Goal: Information Seeking & Learning: Learn about a topic

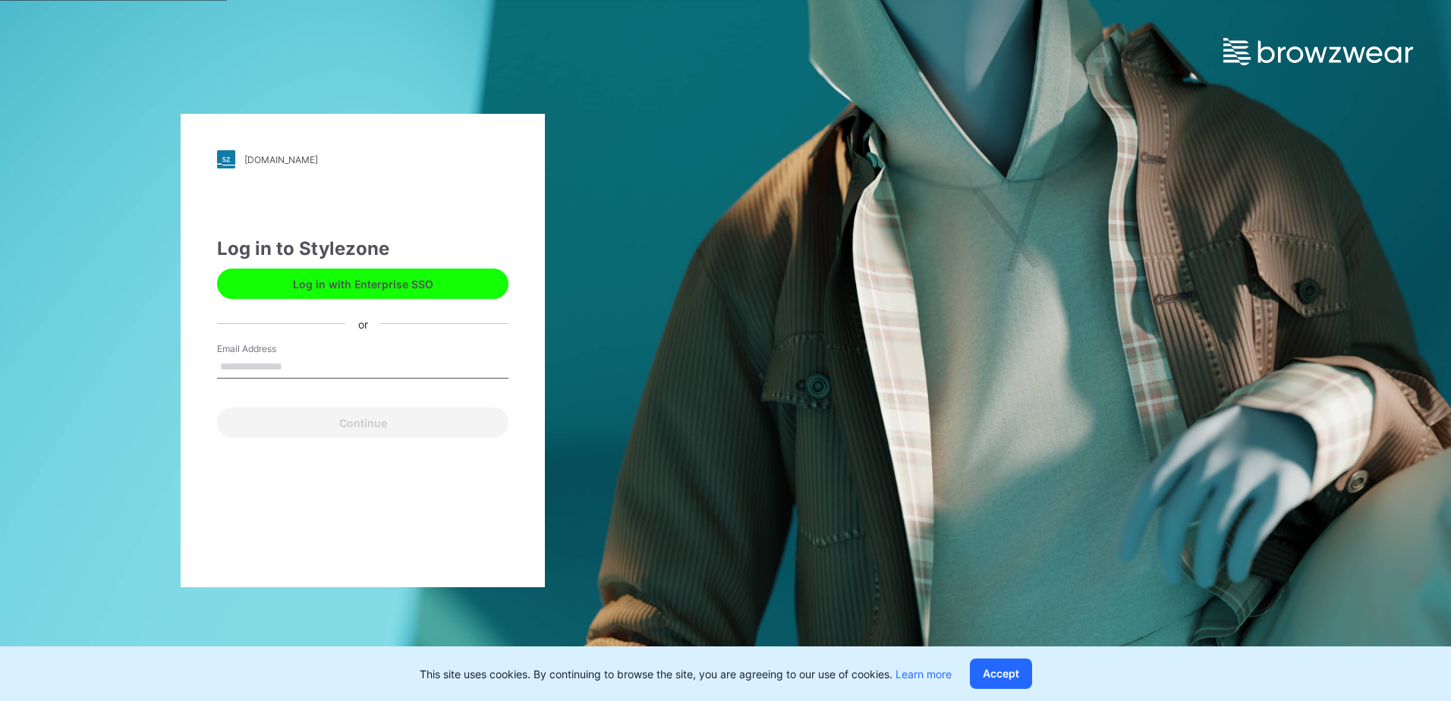
click at [310, 369] on input "Email Address" at bounding box center [362, 367] width 291 height 23
type input "**********"
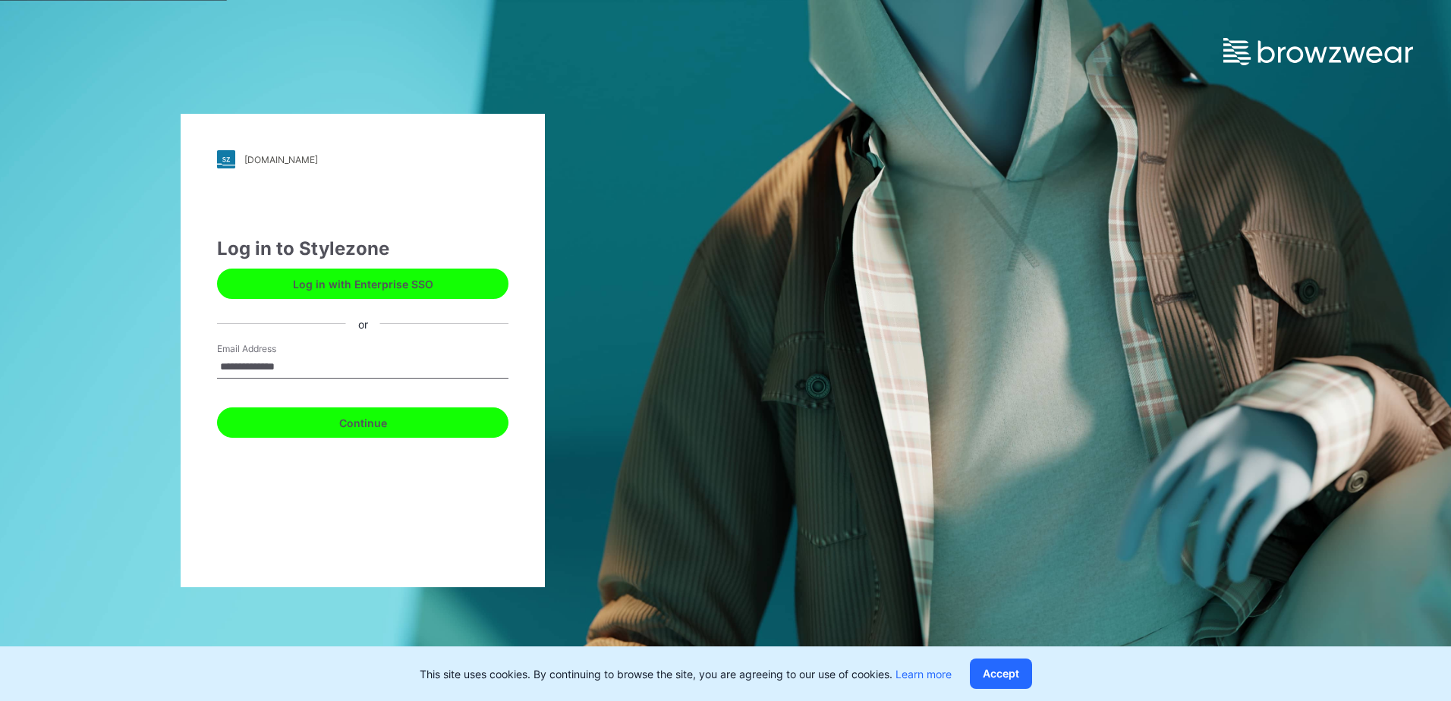
click at [316, 428] on button "Continue" at bounding box center [362, 423] width 291 height 30
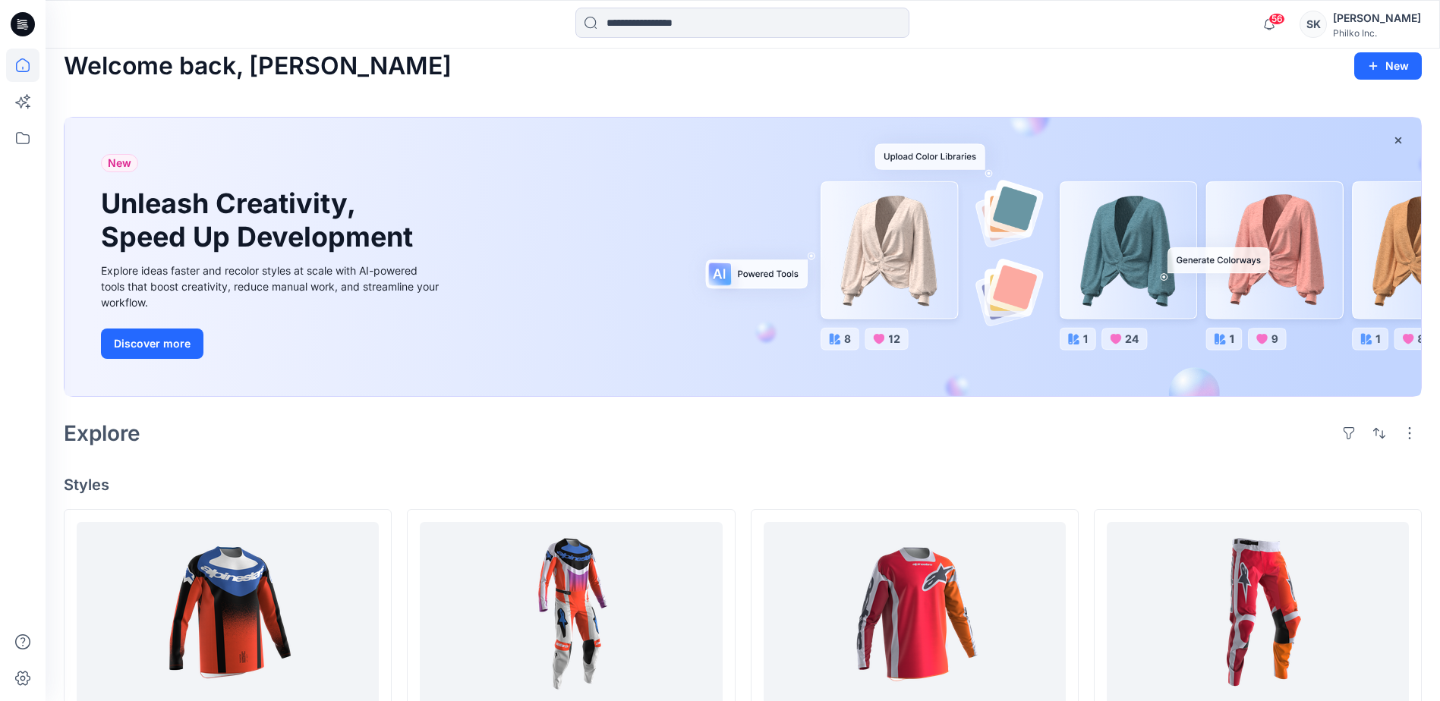
scroll to position [379, 0]
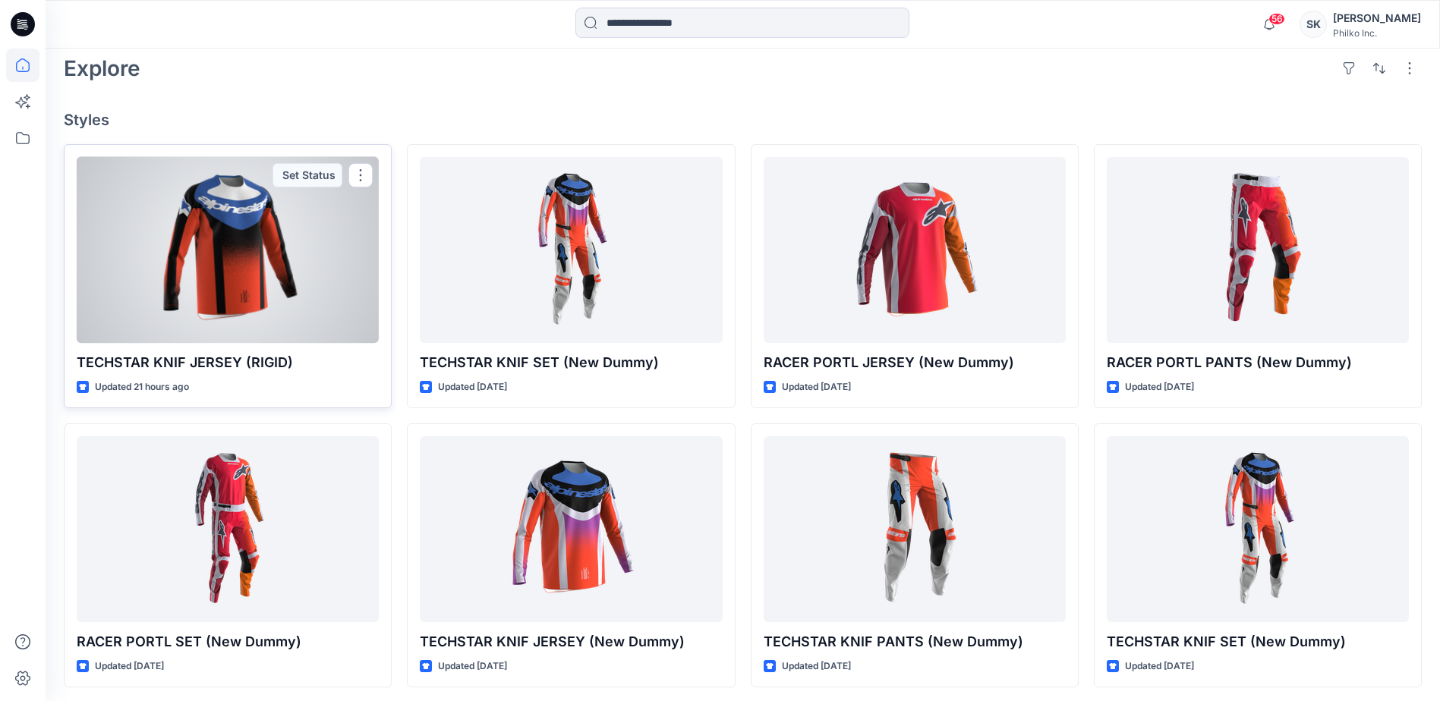
click at [304, 302] on div at bounding box center [228, 250] width 302 height 186
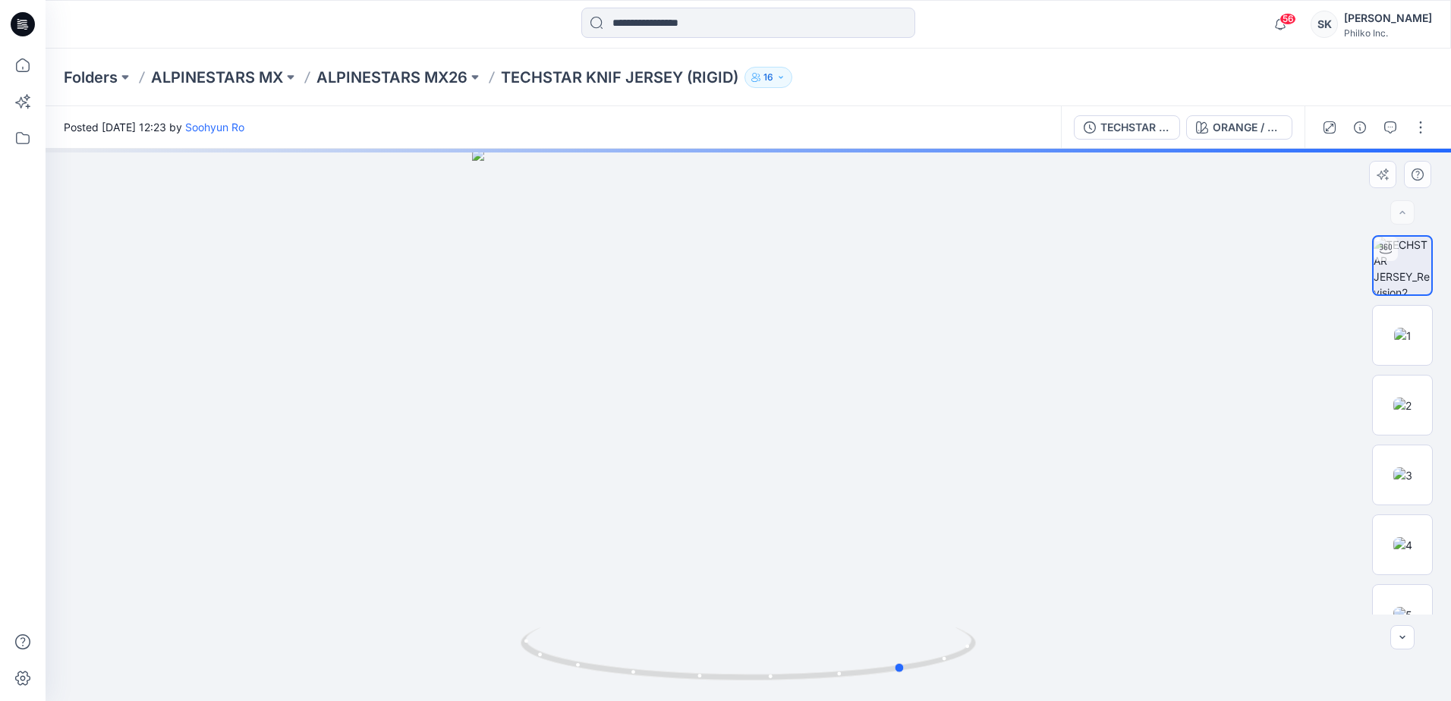
drag, startPoint x: 814, startPoint y: 534, endPoint x: 516, endPoint y: 569, distance: 300.4
click at [516, 569] on div at bounding box center [749, 425] width 1406 height 553
click at [1393, 469] on img at bounding box center [1402, 476] width 19 height 16
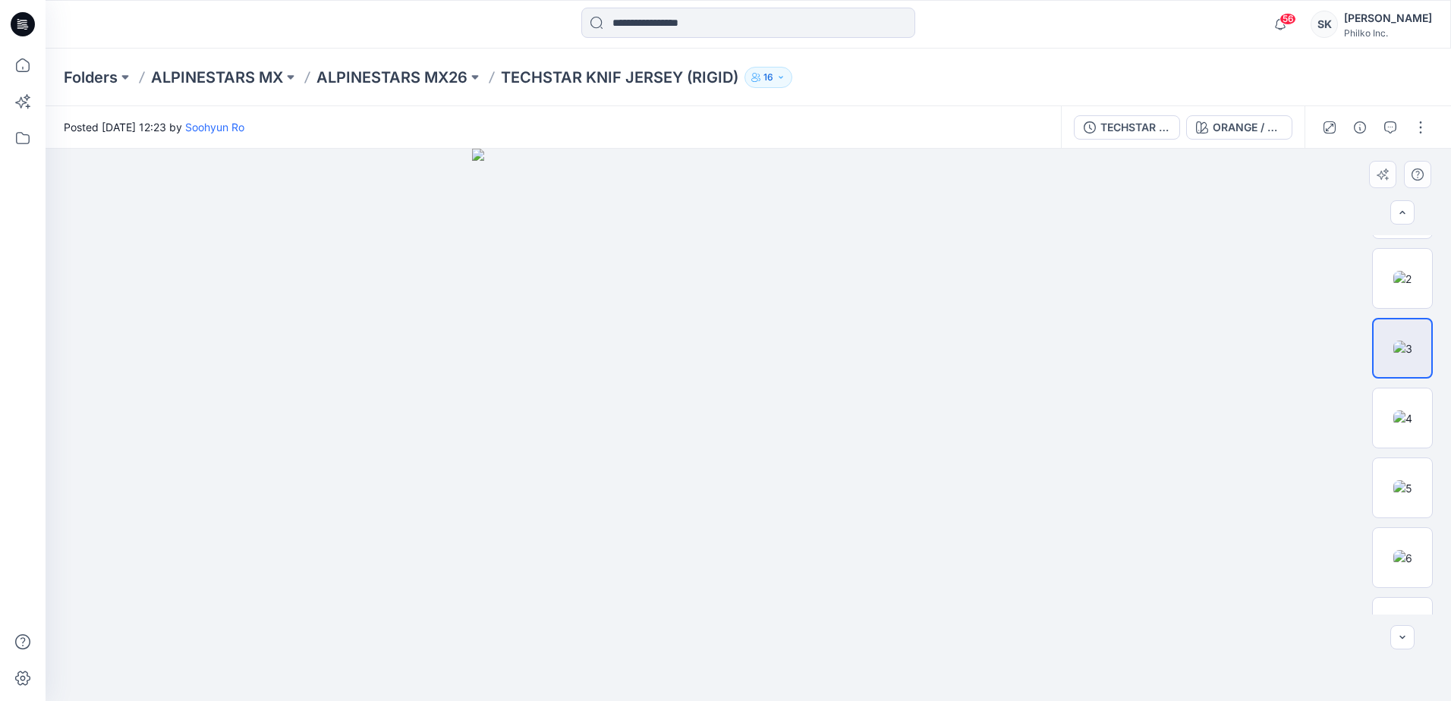
scroll to position [240, 0]
click at [1402, 577] on img at bounding box center [1402, 585] width 19 height 16
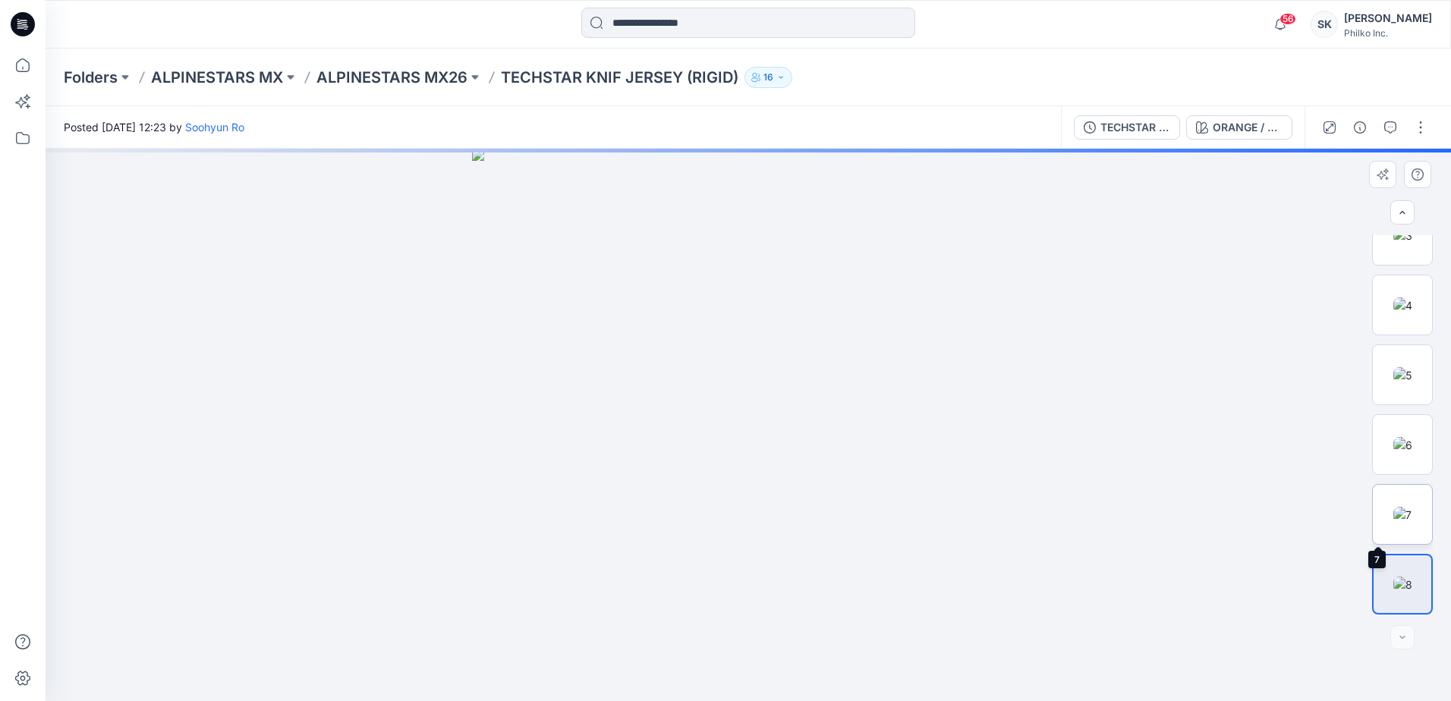
click at [1393, 508] on img at bounding box center [1402, 515] width 18 height 16
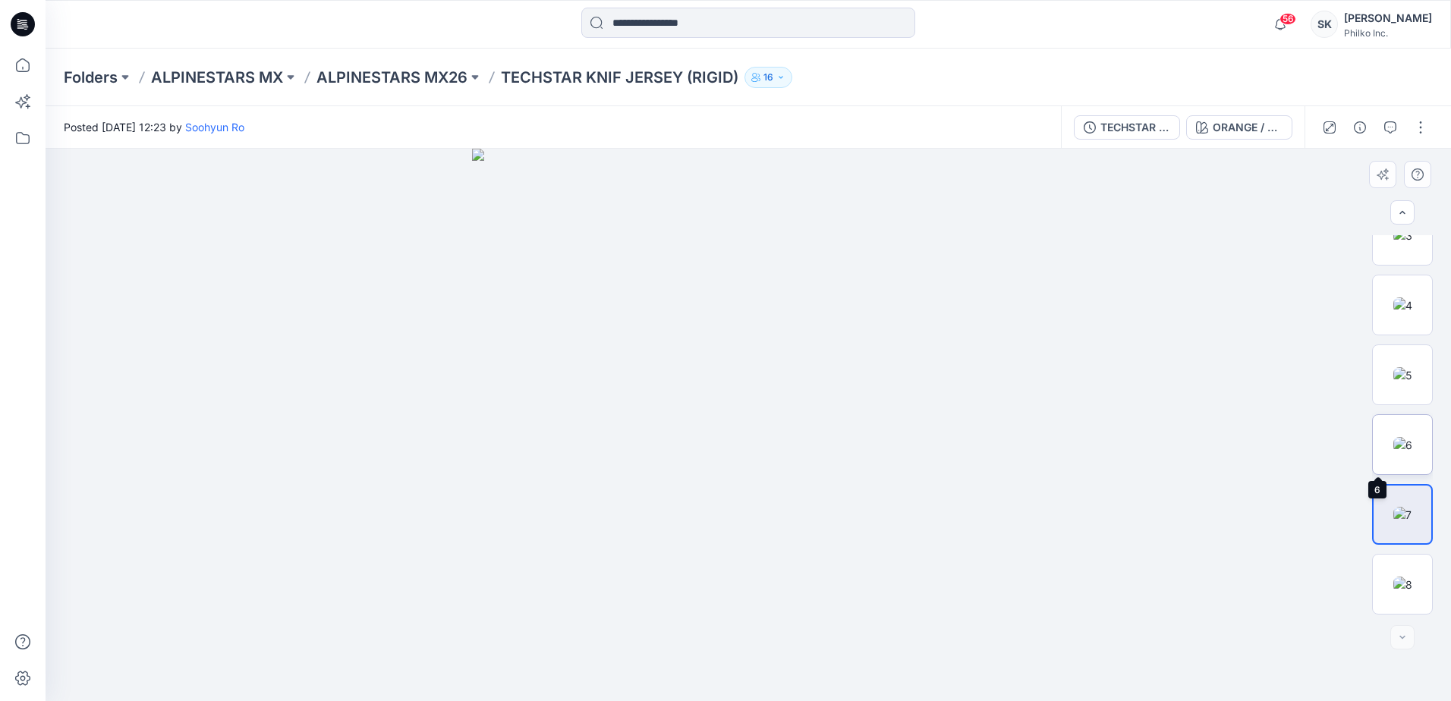
click at [1393, 453] on img at bounding box center [1402, 445] width 19 height 16
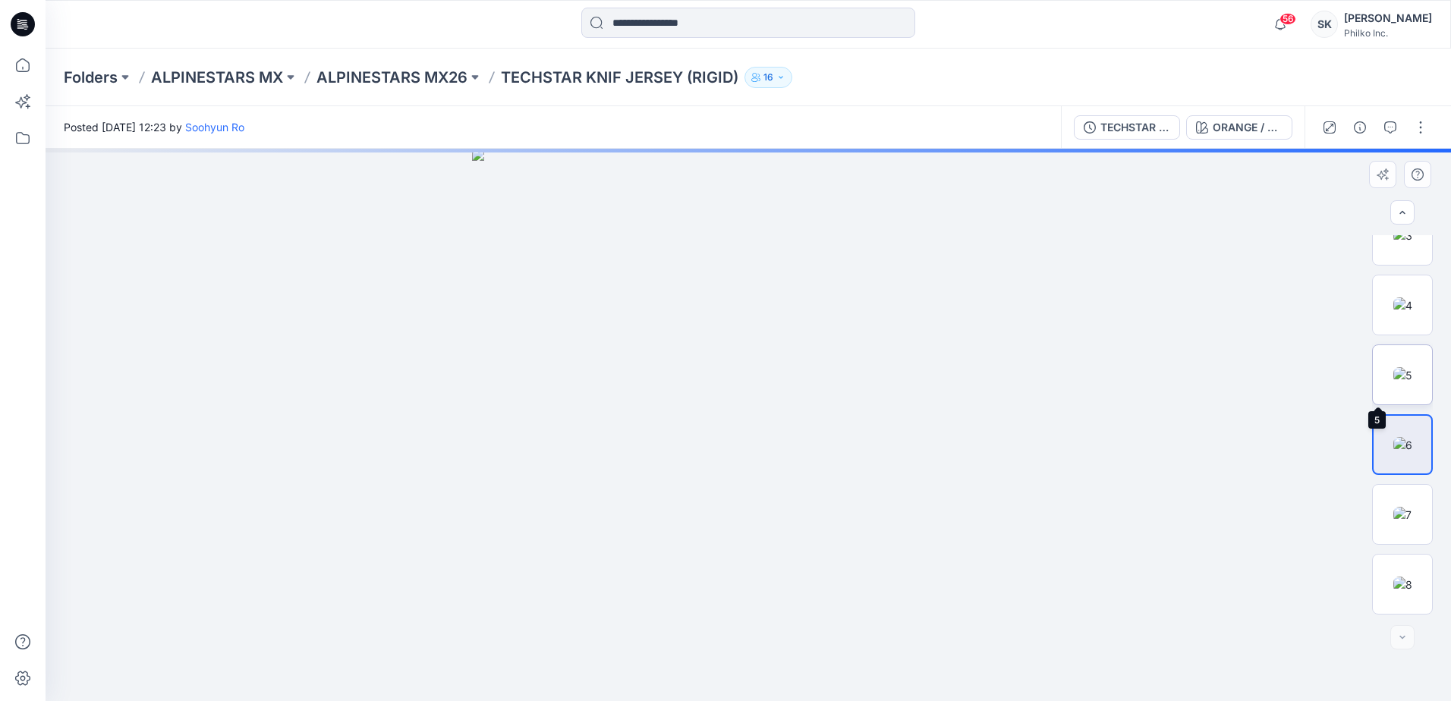
click at [1393, 368] on img at bounding box center [1402, 375] width 19 height 16
click at [1394, 313] on img at bounding box center [1402, 306] width 19 height 16
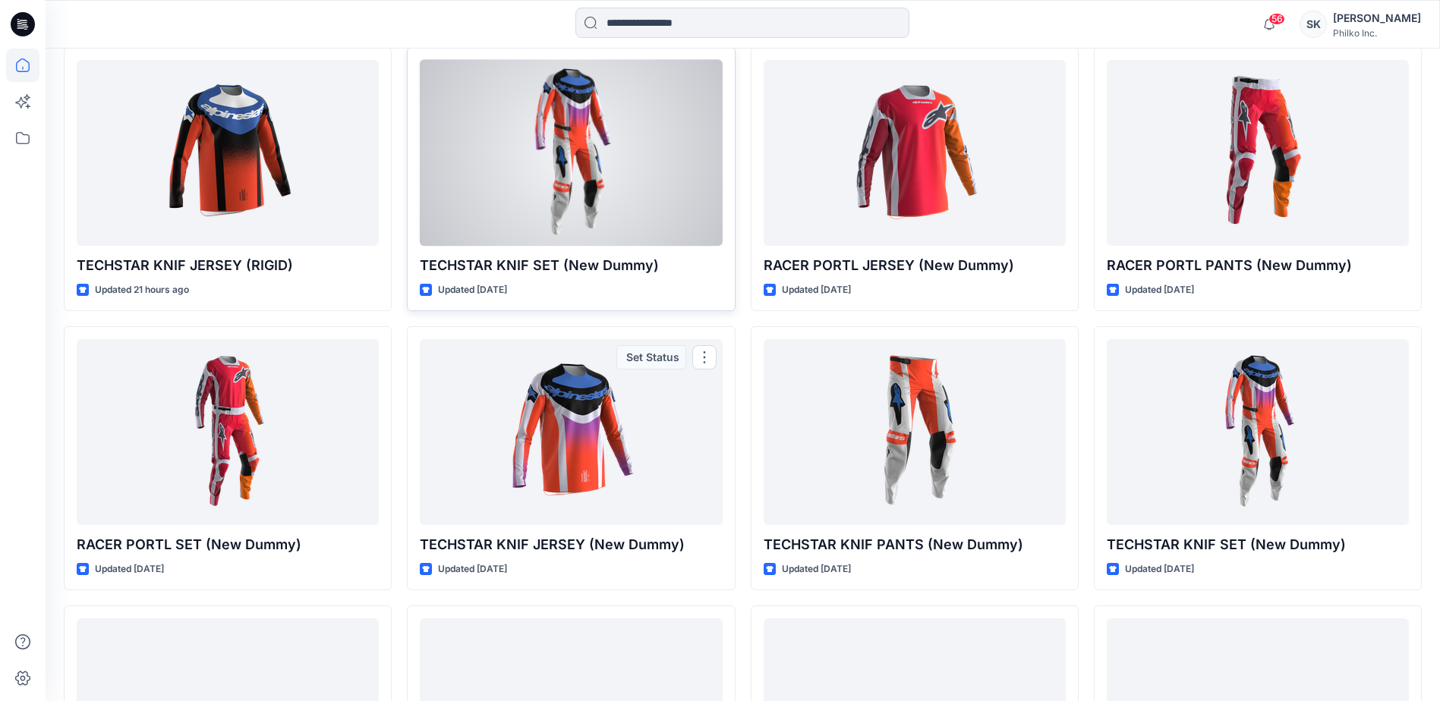
scroll to position [263, 0]
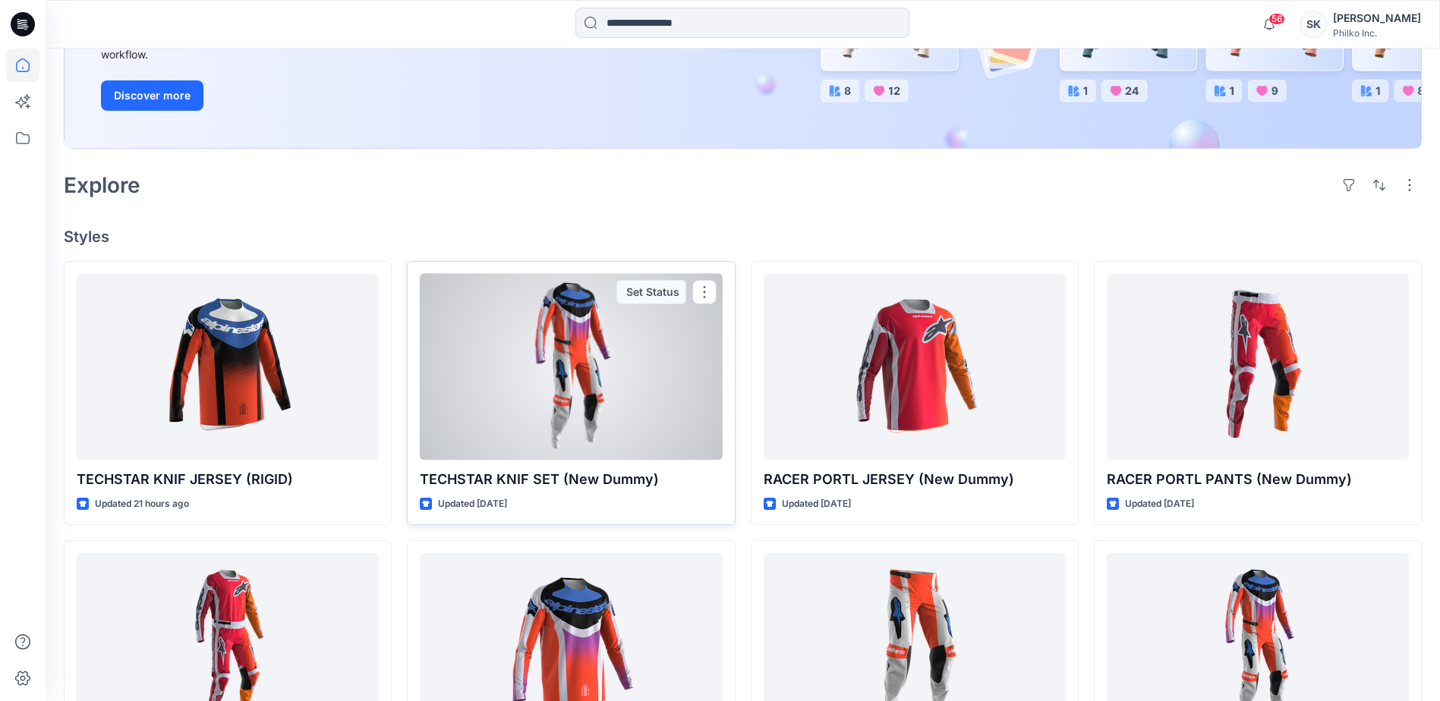
click at [542, 374] on div at bounding box center [571, 367] width 302 height 186
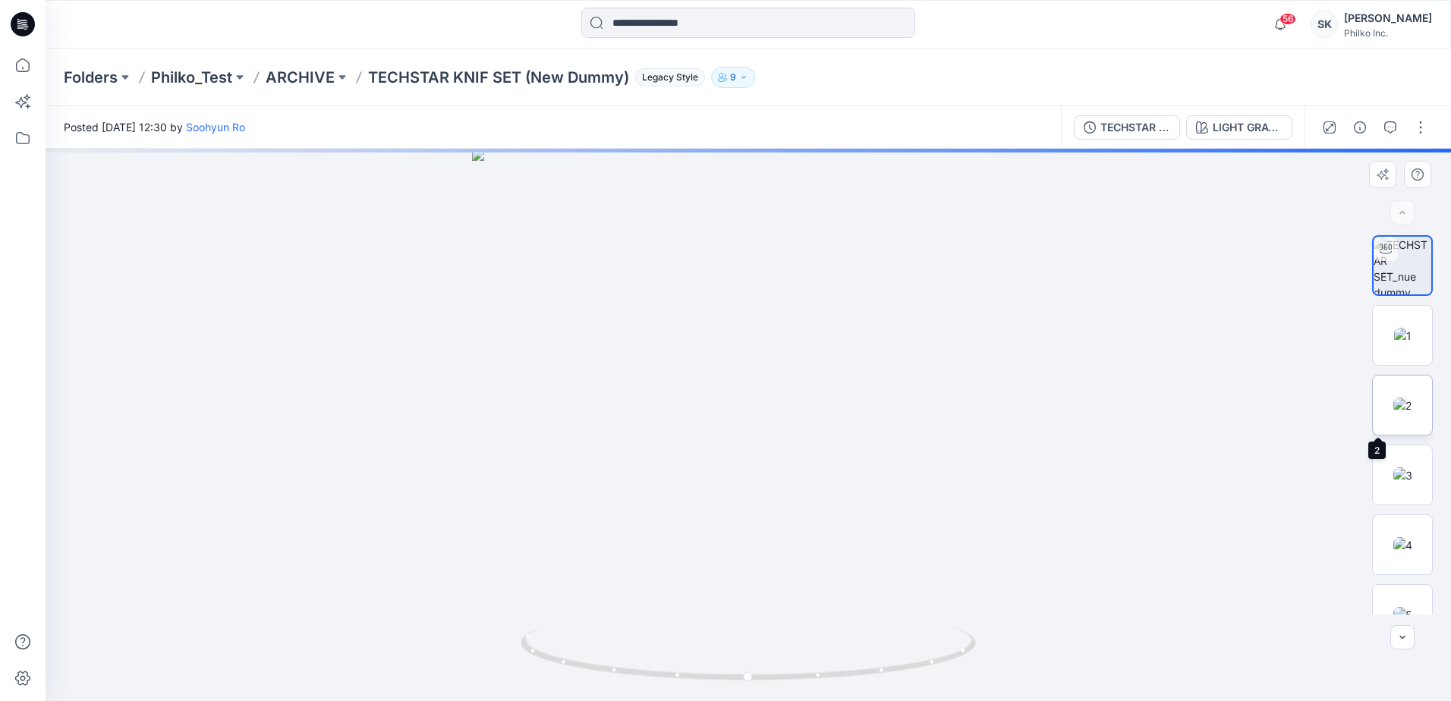
click at [1393, 414] on img at bounding box center [1402, 406] width 18 height 16
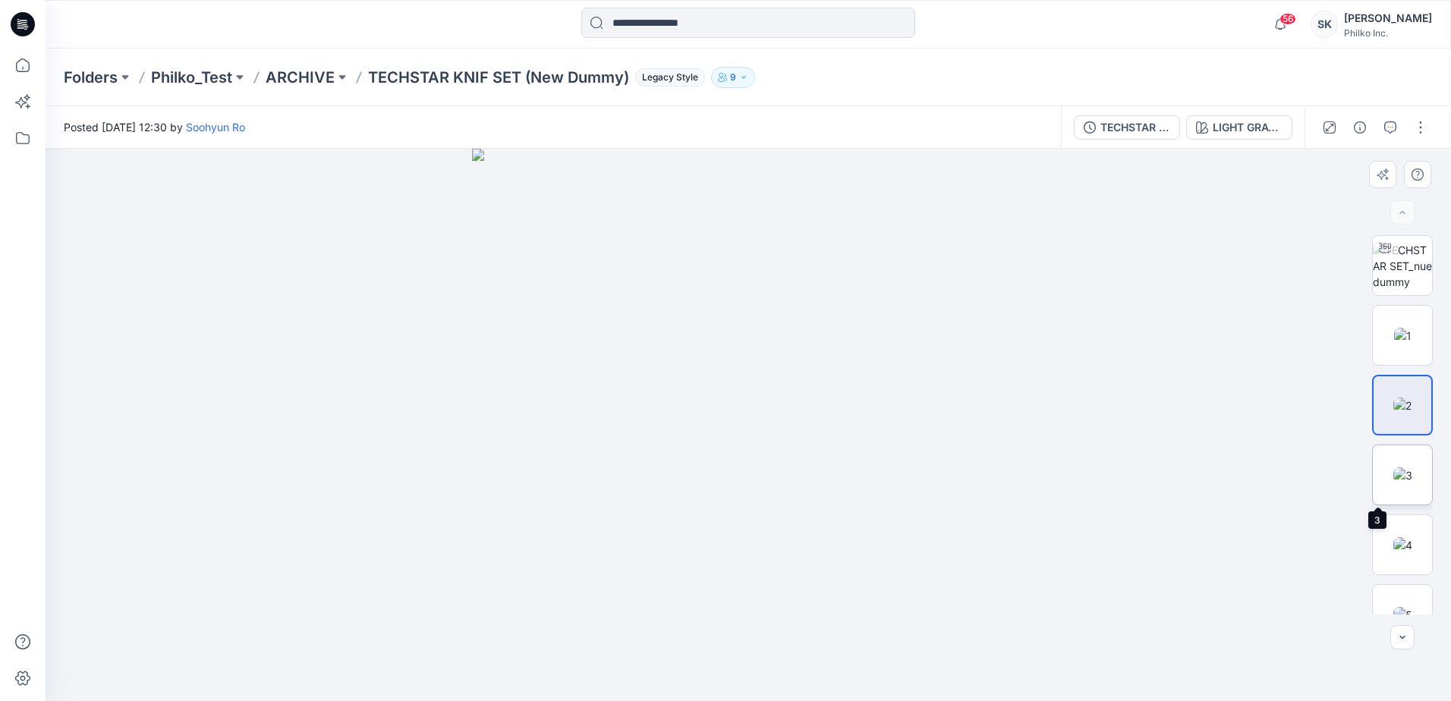
click at [1398, 473] on img at bounding box center [1402, 476] width 19 height 16
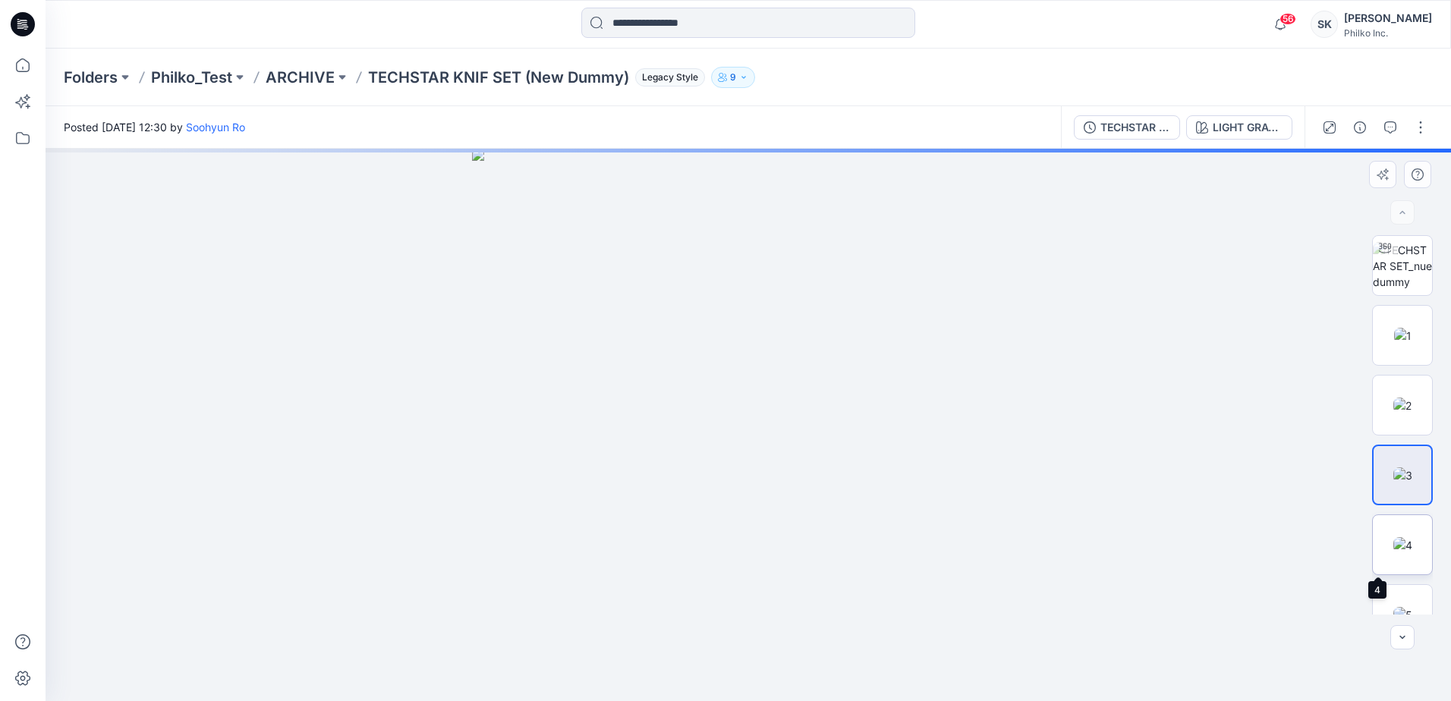
click at [1396, 541] on img at bounding box center [1402, 545] width 19 height 16
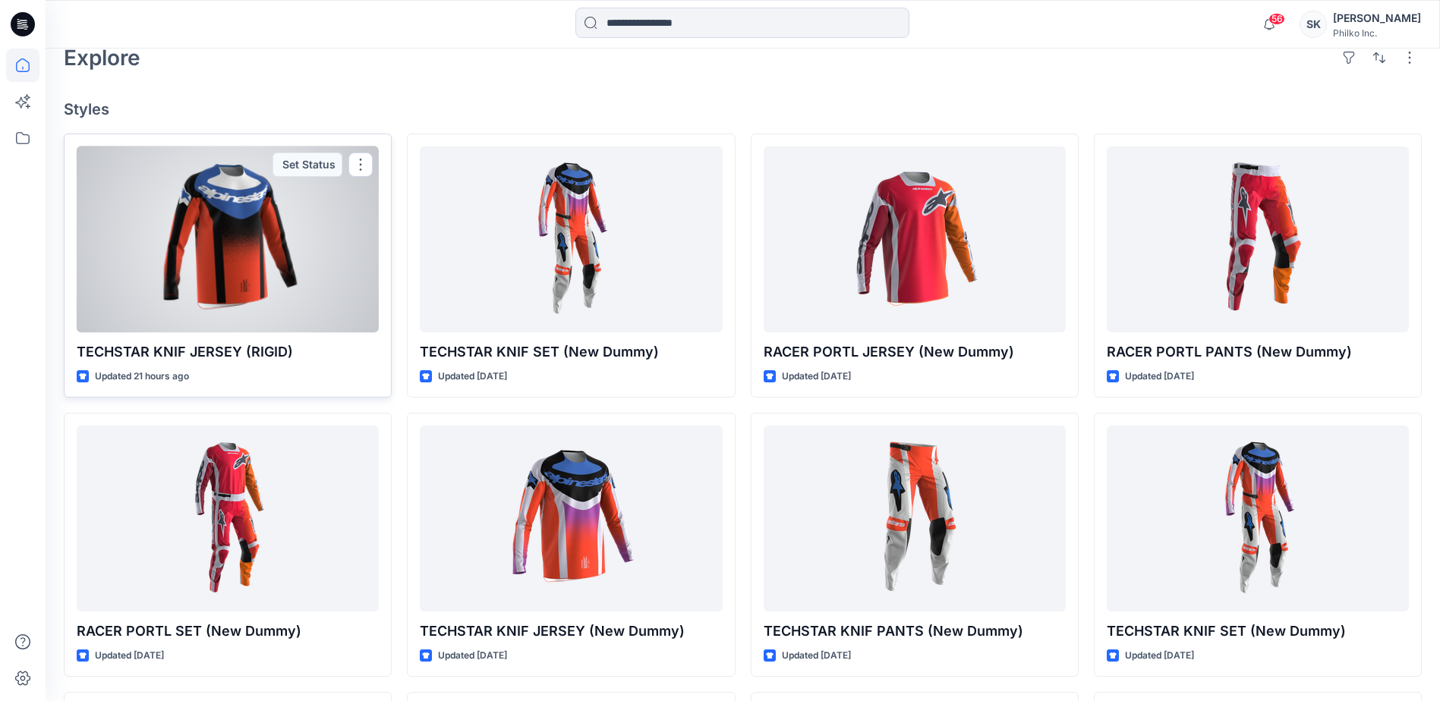
scroll to position [414, 0]
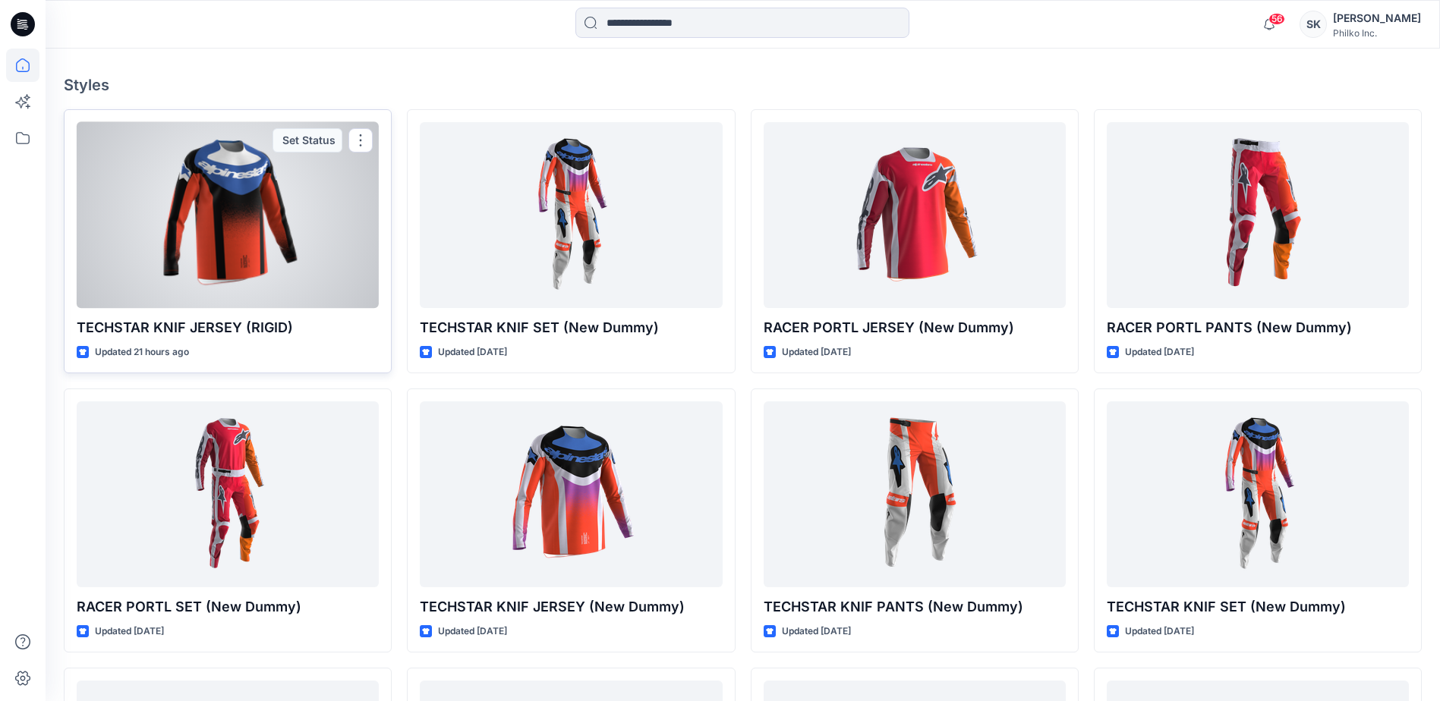
click at [230, 228] on div at bounding box center [228, 215] width 302 height 186
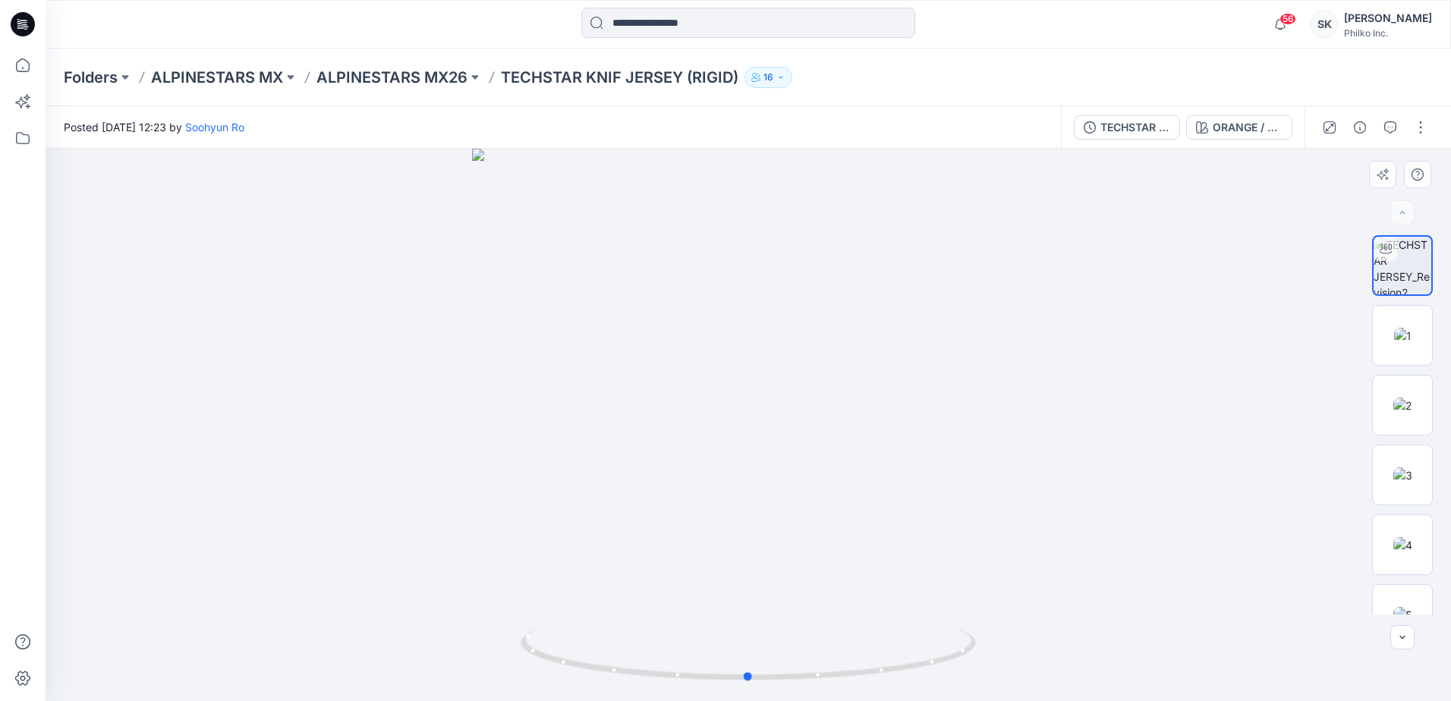
click at [770, 360] on div at bounding box center [749, 425] width 1406 height 553
drag, startPoint x: 807, startPoint y: 688, endPoint x: 556, endPoint y: 687, distance: 250.5
click at [556, 687] on img at bounding box center [748, 665] width 455 height 74
drag, startPoint x: 934, startPoint y: 670, endPoint x: 880, endPoint y: 682, distance: 55.1
click at [880, 682] on icon at bounding box center [750, 656] width 459 height 57
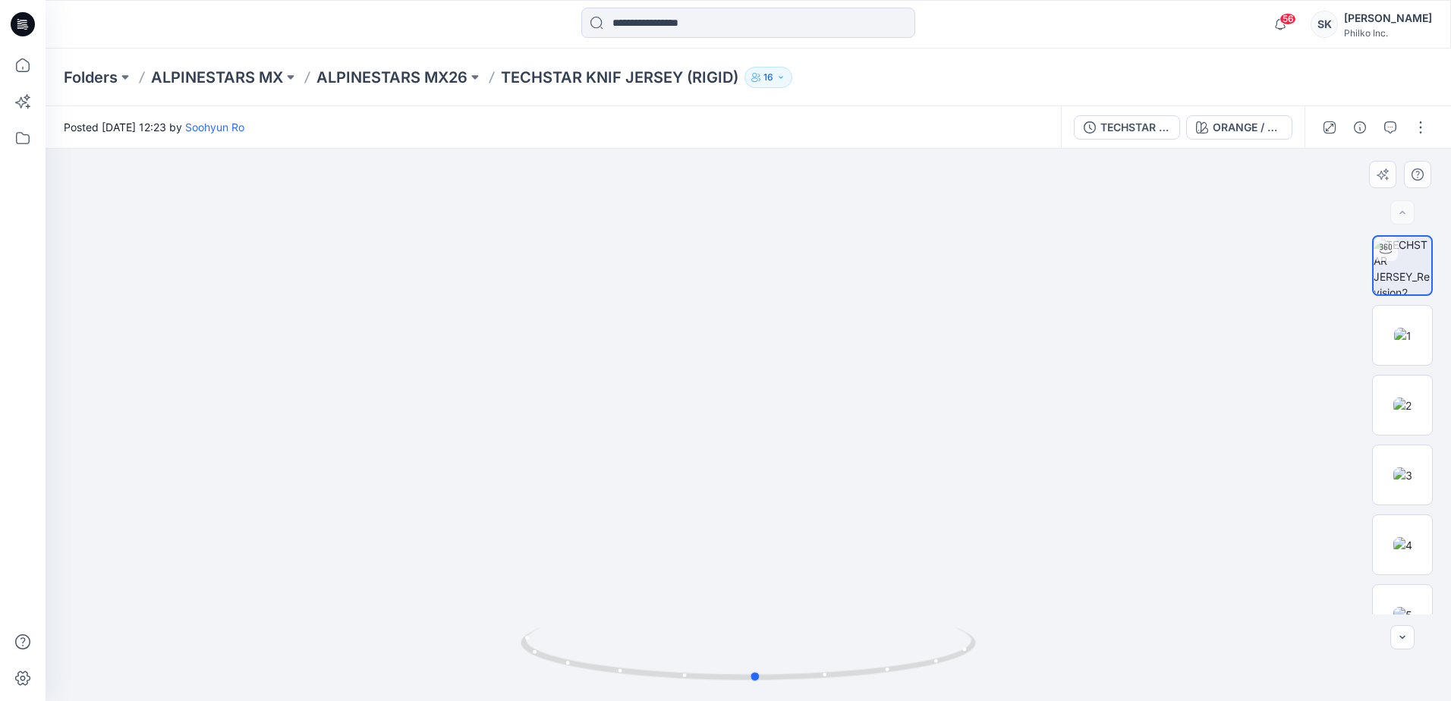
drag, startPoint x: 795, startPoint y: 365, endPoint x: 641, endPoint y: 446, distance: 173.8
click at [642, 440] on div at bounding box center [749, 425] width 1406 height 553
drag, startPoint x: 641, startPoint y: 446, endPoint x: 918, endPoint y: 565, distance: 302.3
click at [918, 565] on div at bounding box center [749, 425] width 1406 height 553
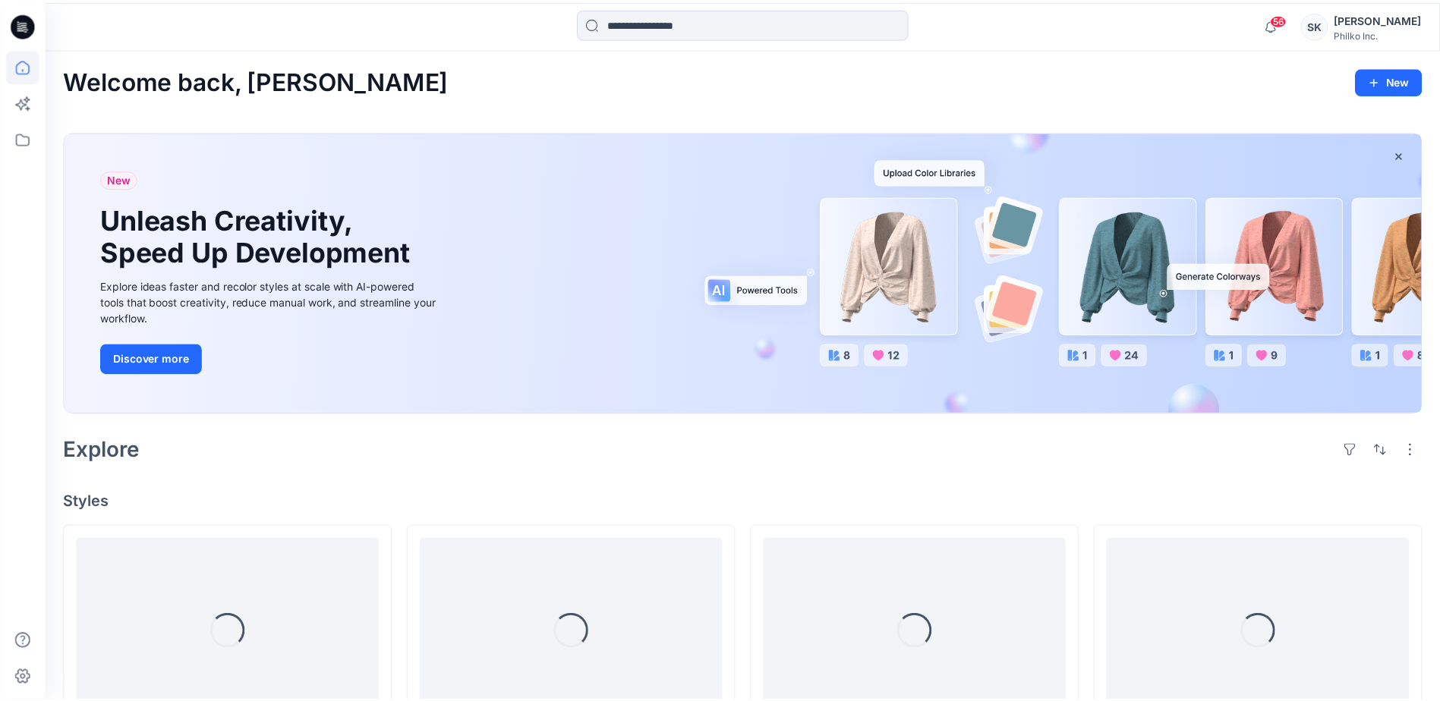
scroll to position [414, 0]
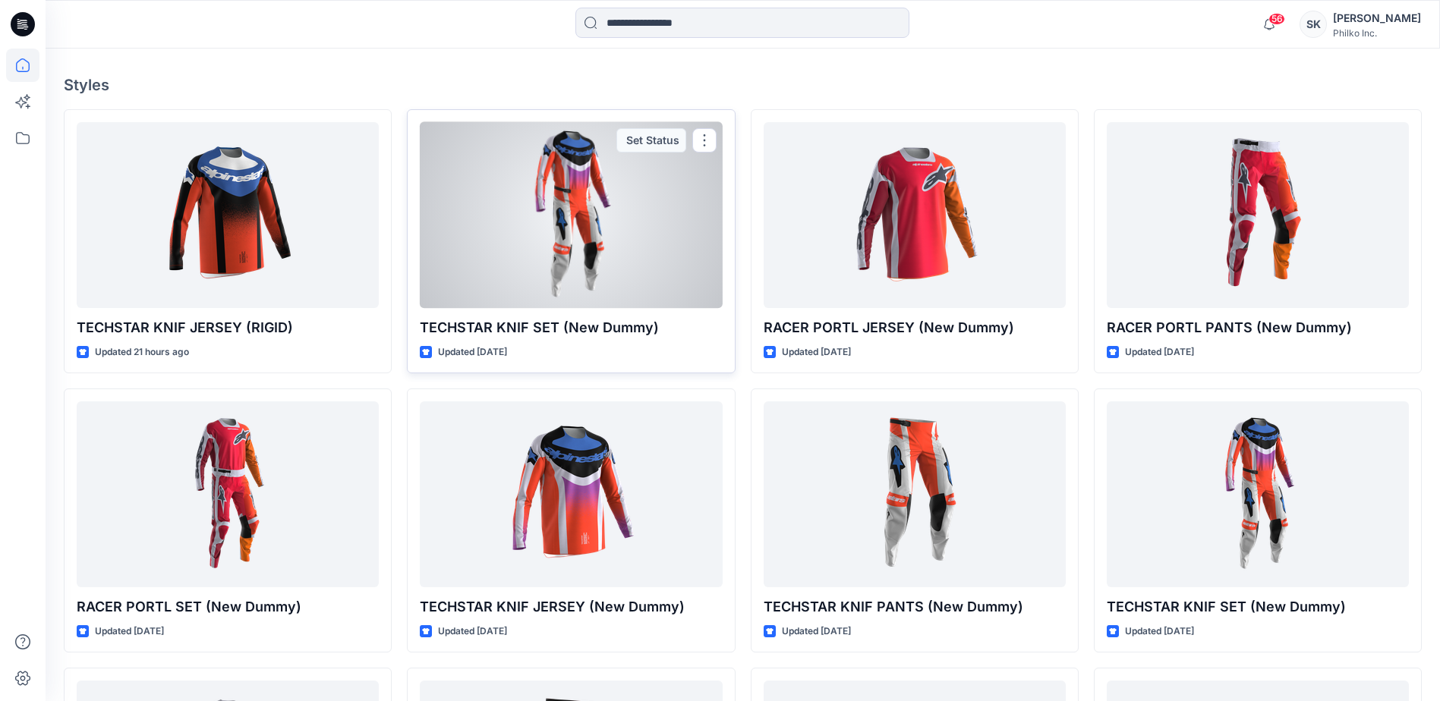
click at [562, 238] on div at bounding box center [571, 215] width 302 height 186
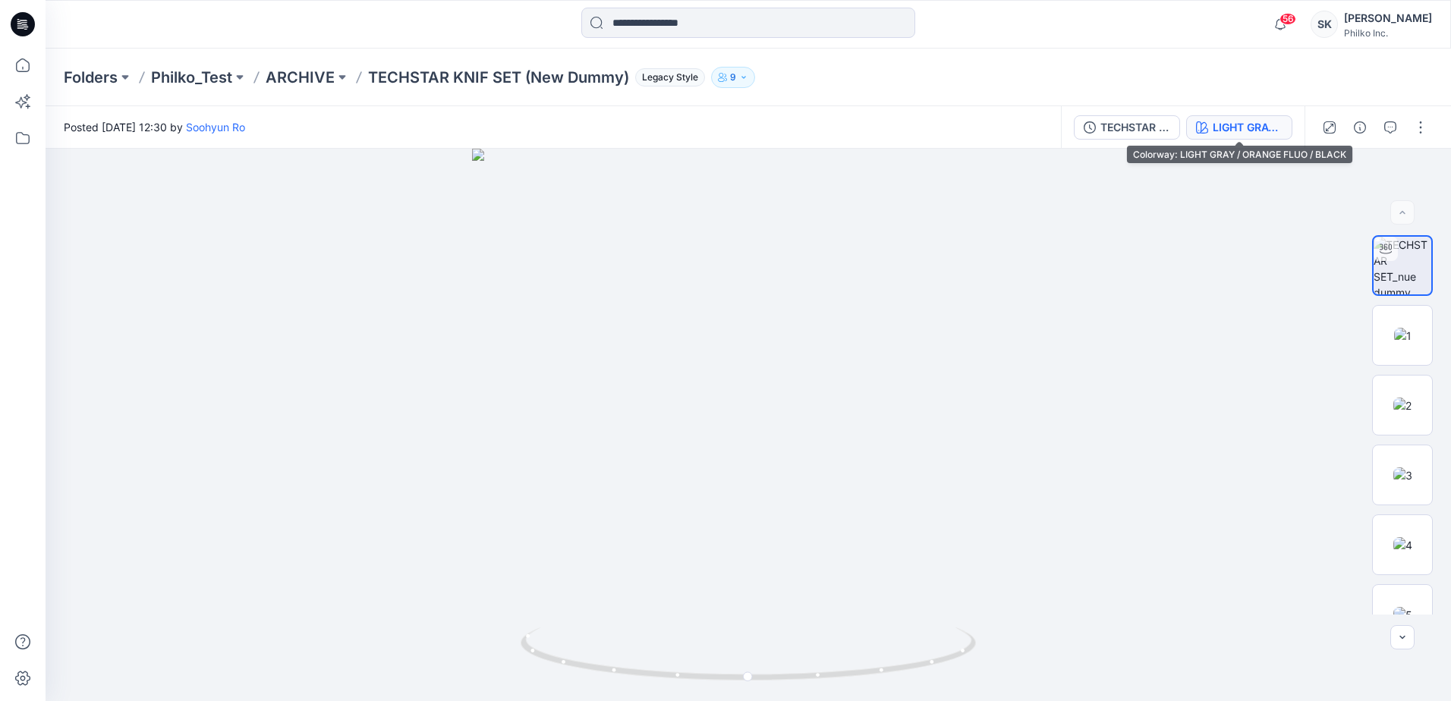
click at [1247, 123] on div "LIGHT GRAY / ORANGE FLUO / BLACK" at bounding box center [1248, 127] width 70 height 17
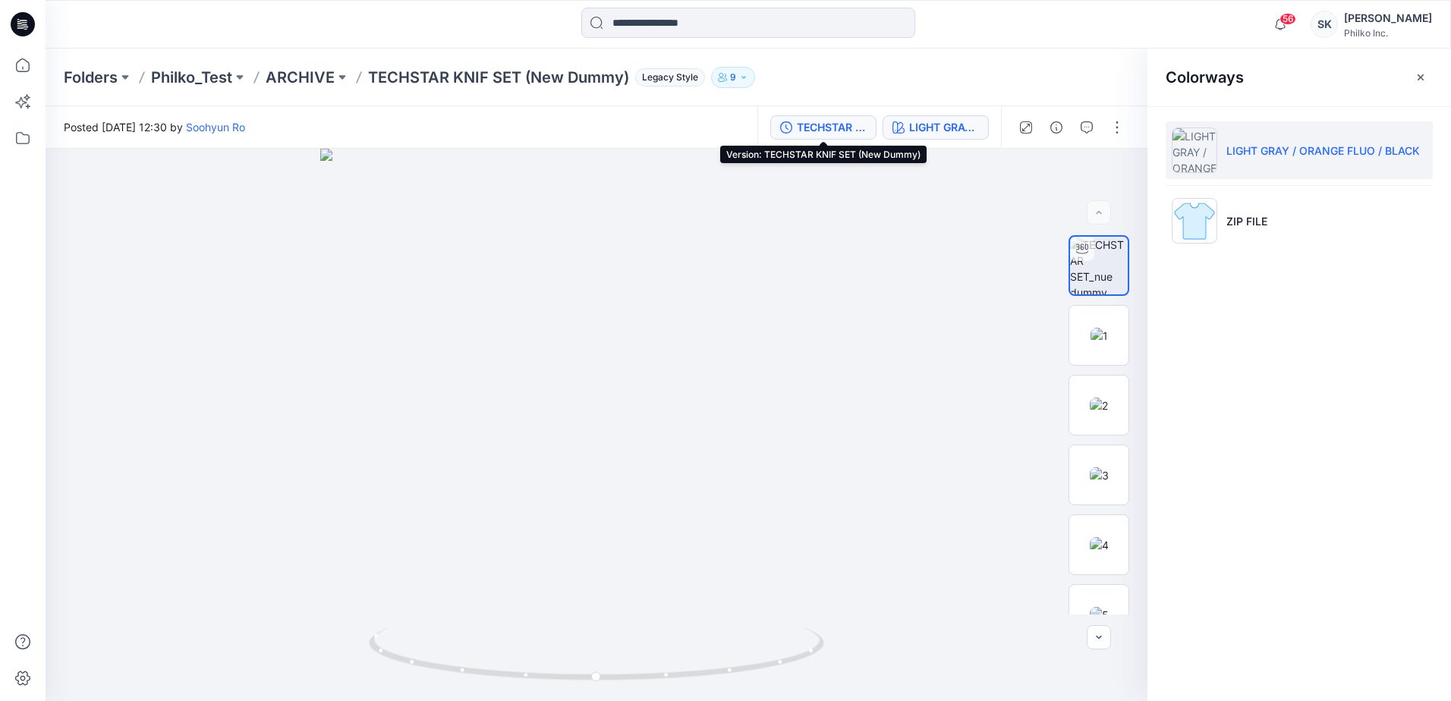
click at [831, 139] on button "TECHSTAR KNIF SET (New Dummy)" at bounding box center [823, 127] width 106 height 24
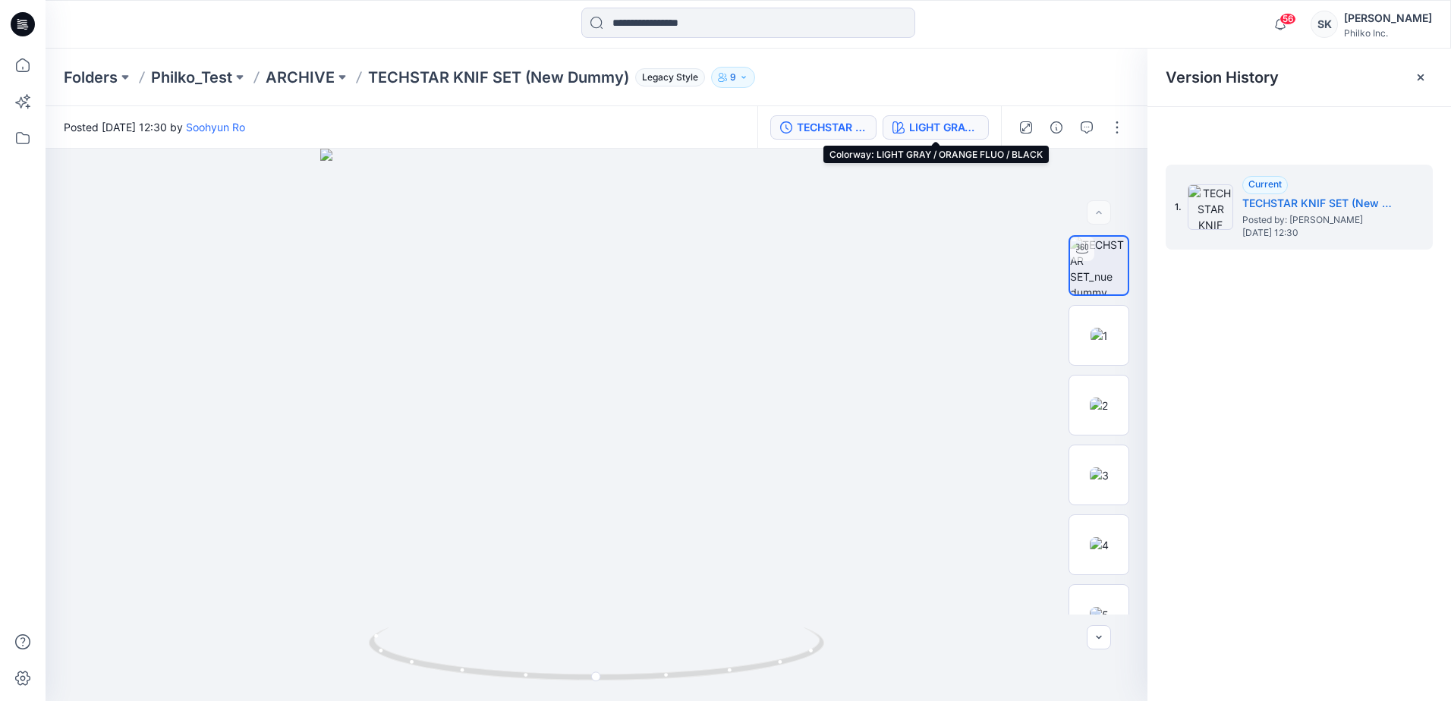
click at [968, 122] on div "LIGHT GRAY / ORANGE FLUO / BLACK" at bounding box center [944, 127] width 70 height 17
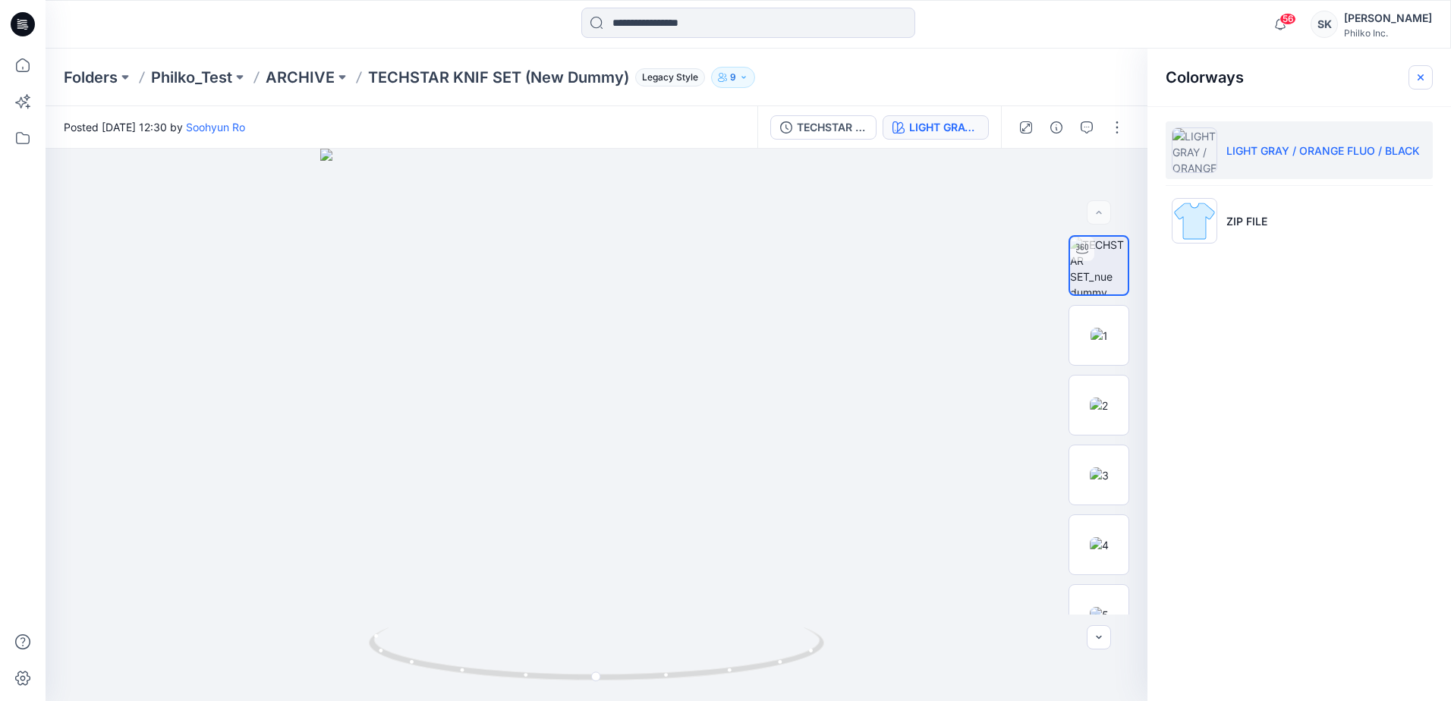
click at [1425, 83] on icon "button" at bounding box center [1421, 77] width 12 height 12
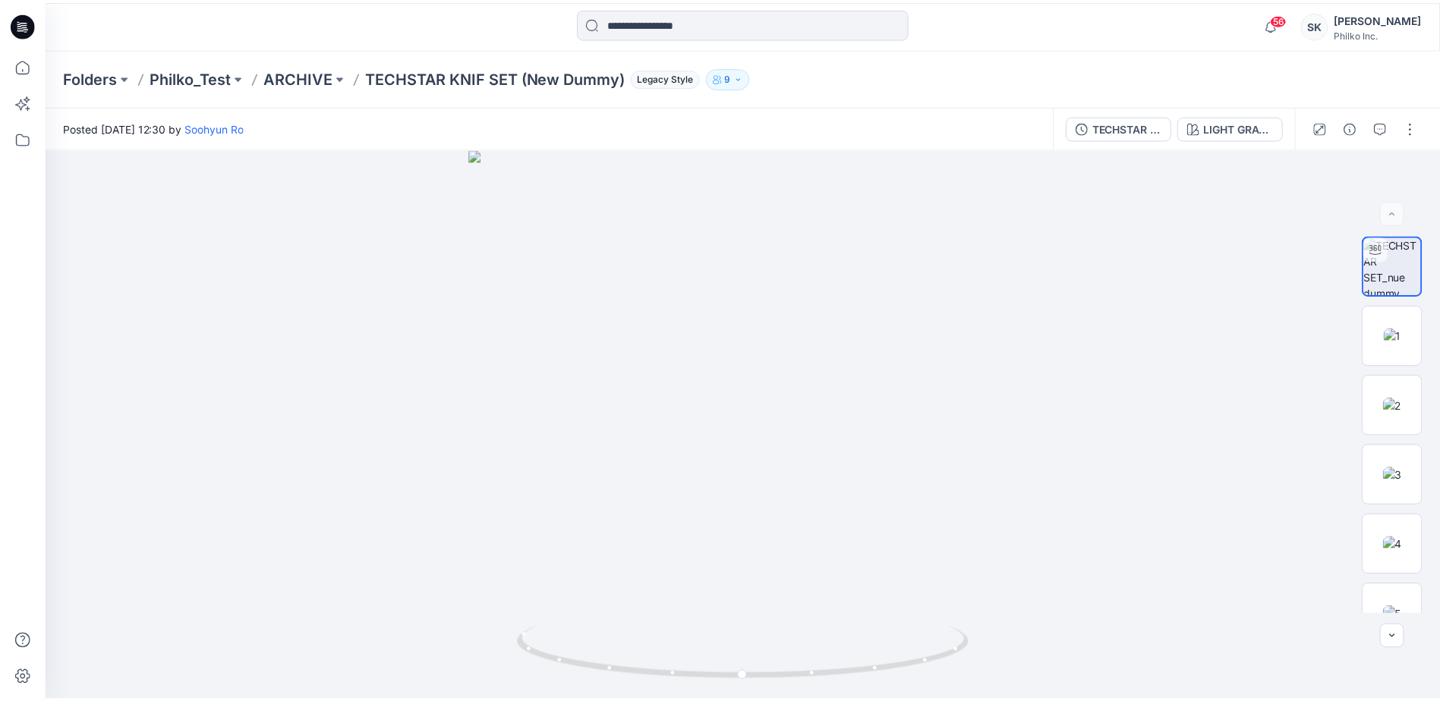
scroll to position [414, 0]
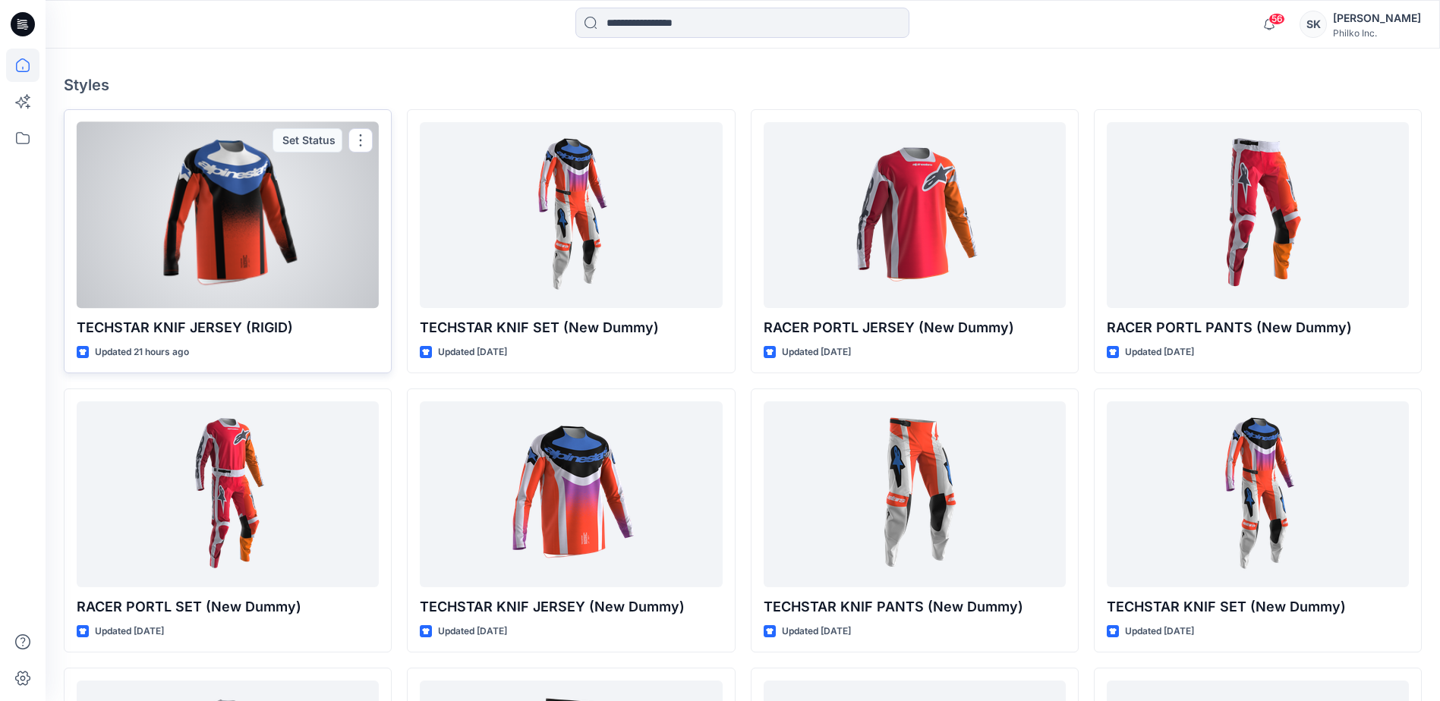
click at [260, 233] on div at bounding box center [228, 215] width 302 height 186
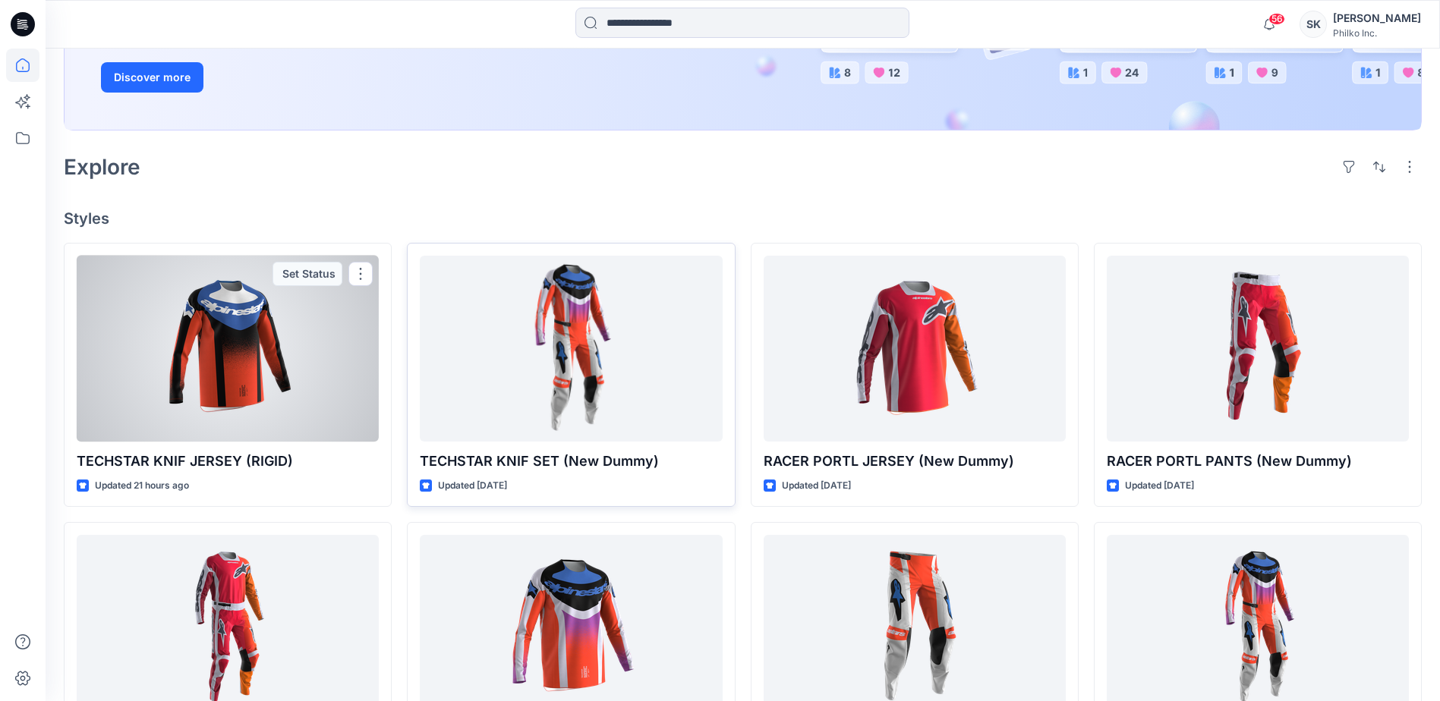
scroll to position [263, 0]
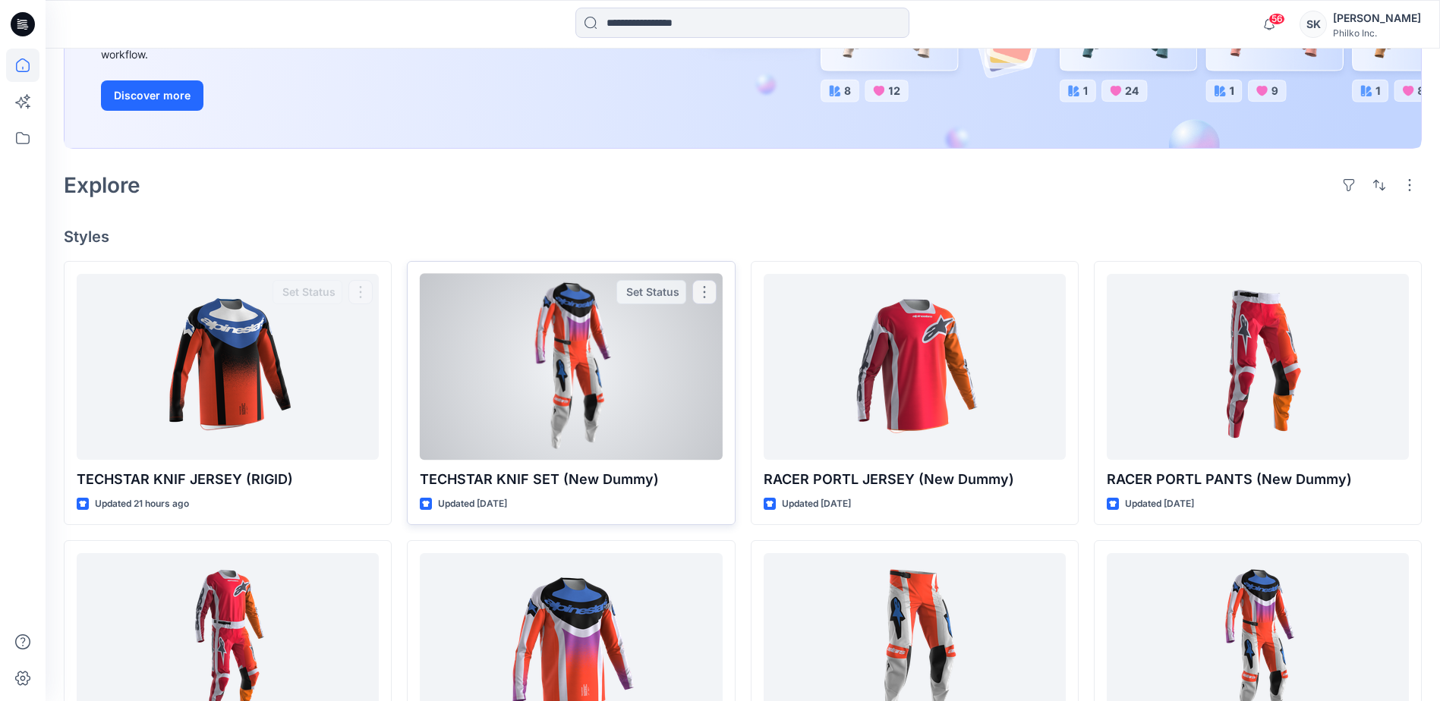
click at [576, 370] on div at bounding box center [571, 367] width 302 height 186
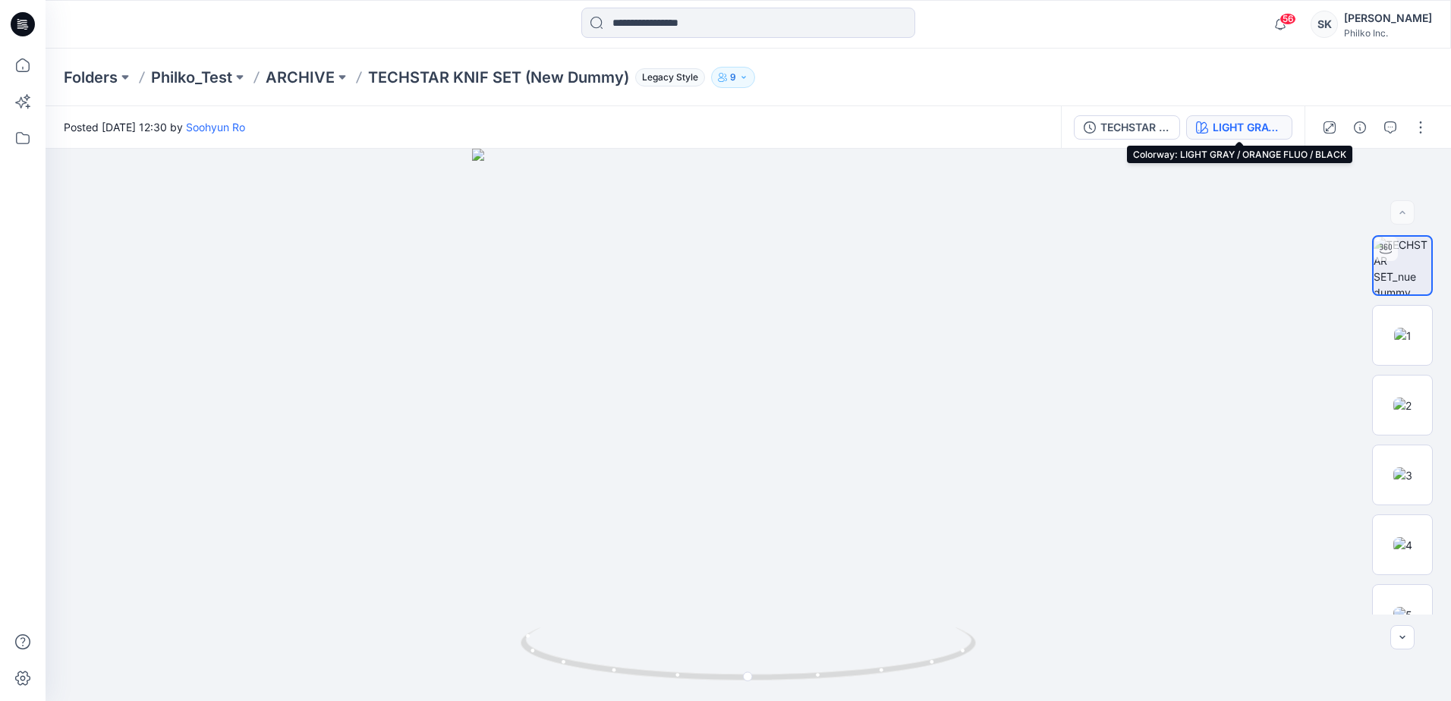
click at [1274, 133] on div "LIGHT GRAY / ORANGE FLUO / BLACK" at bounding box center [1248, 127] width 70 height 17
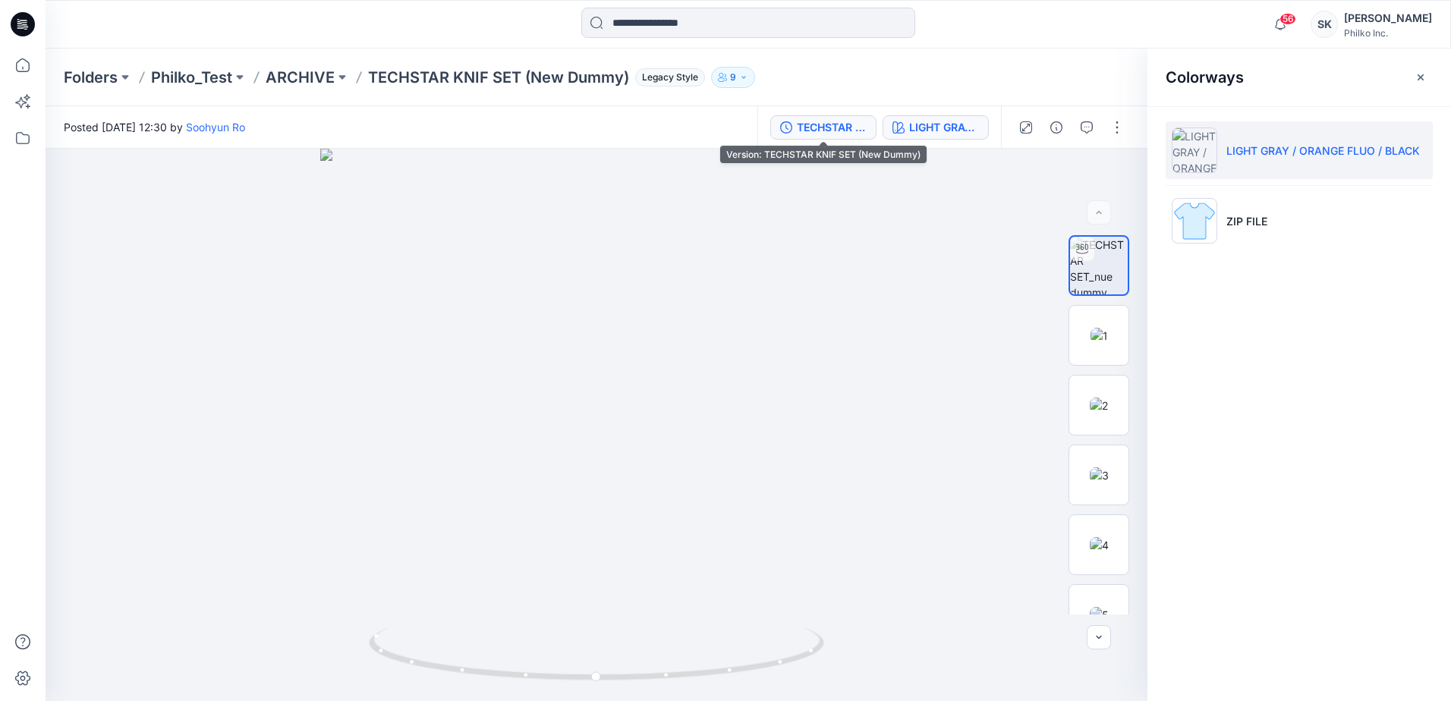
click at [814, 134] on div "TECHSTAR KNIF SET (New Dummy)" at bounding box center [832, 127] width 70 height 17
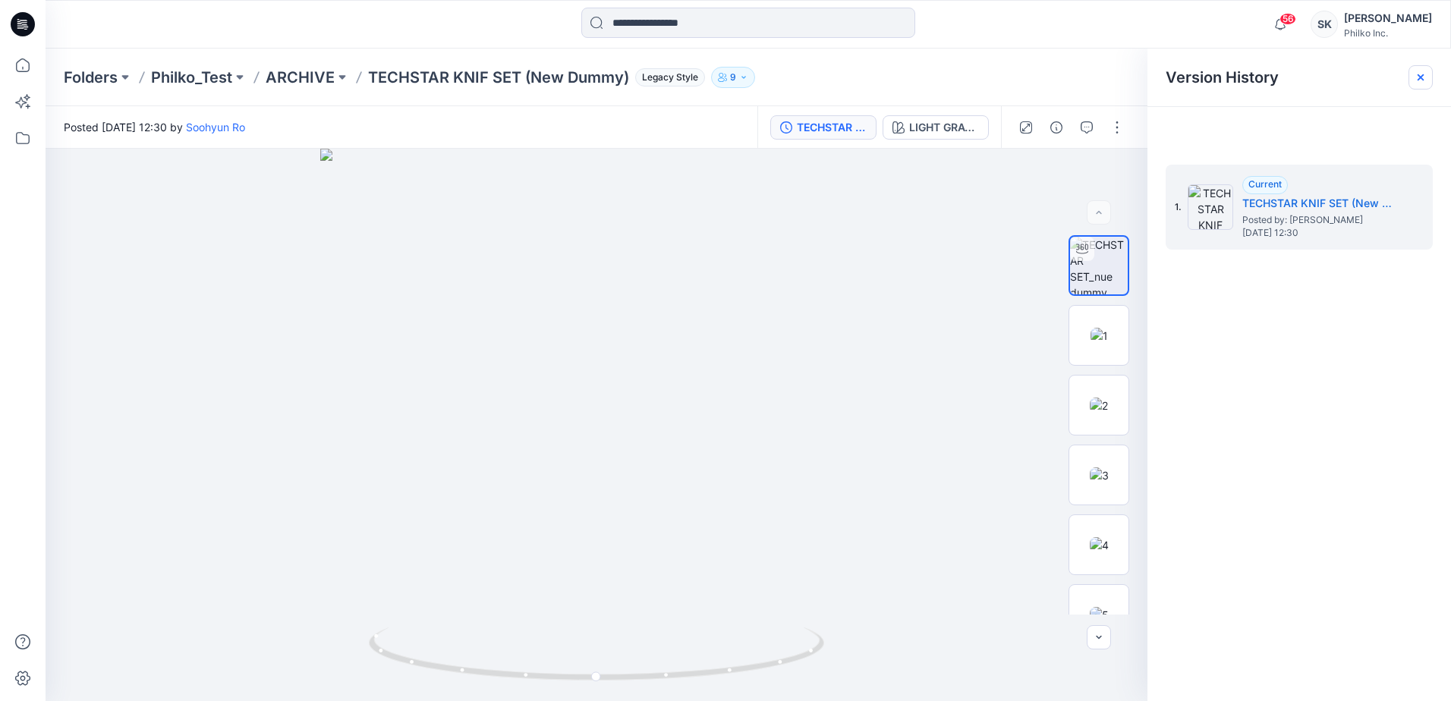
click at [1424, 74] on icon at bounding box center [1421, 77] width 12 height 12
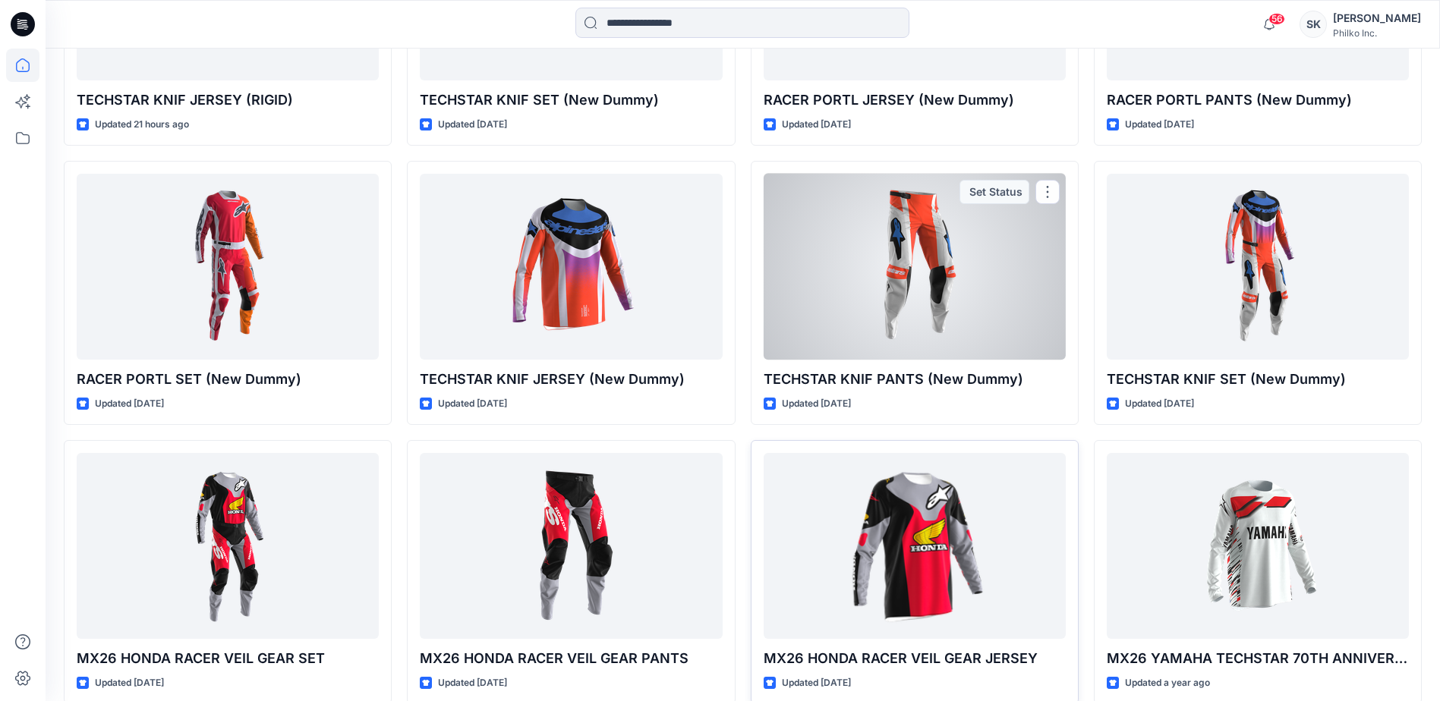
scroll to position [490, 0]
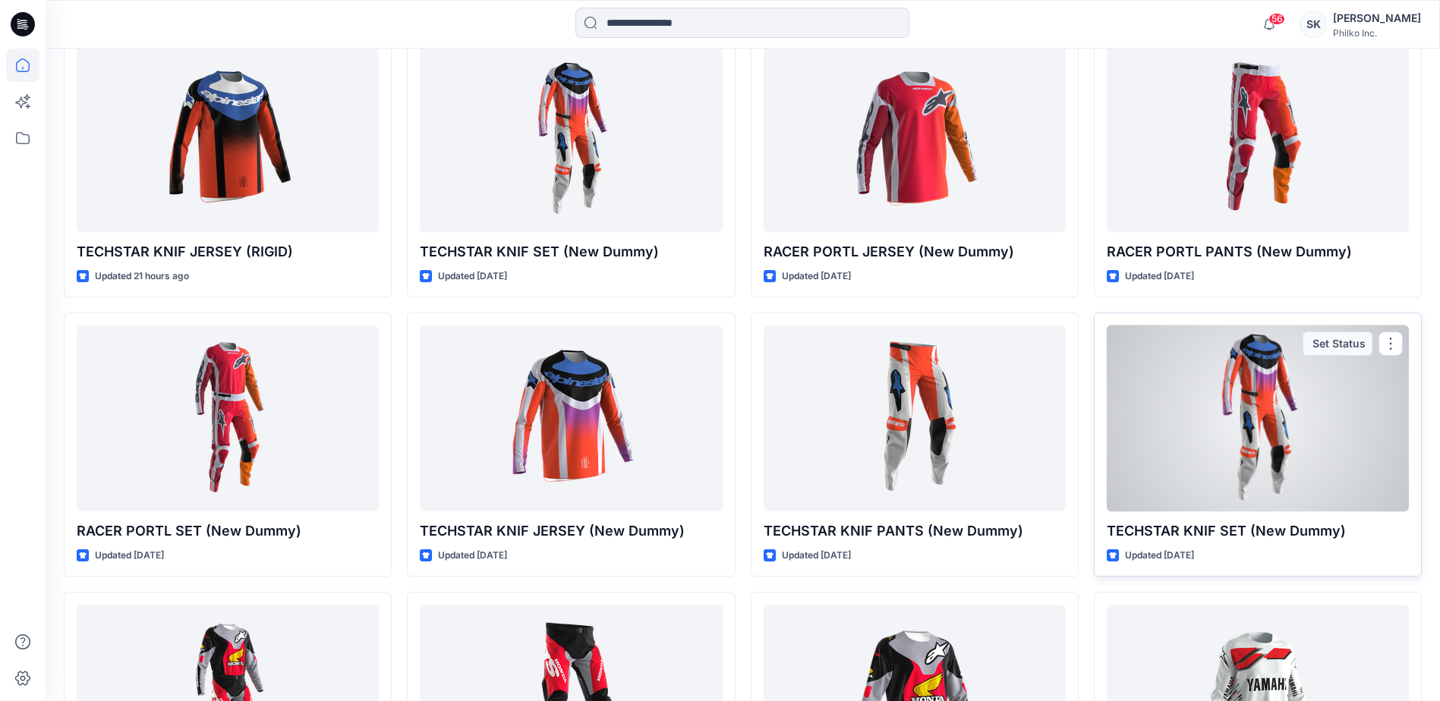
click at [1168, 466] on div at bounding box center [1258, 419] width 302 height 186
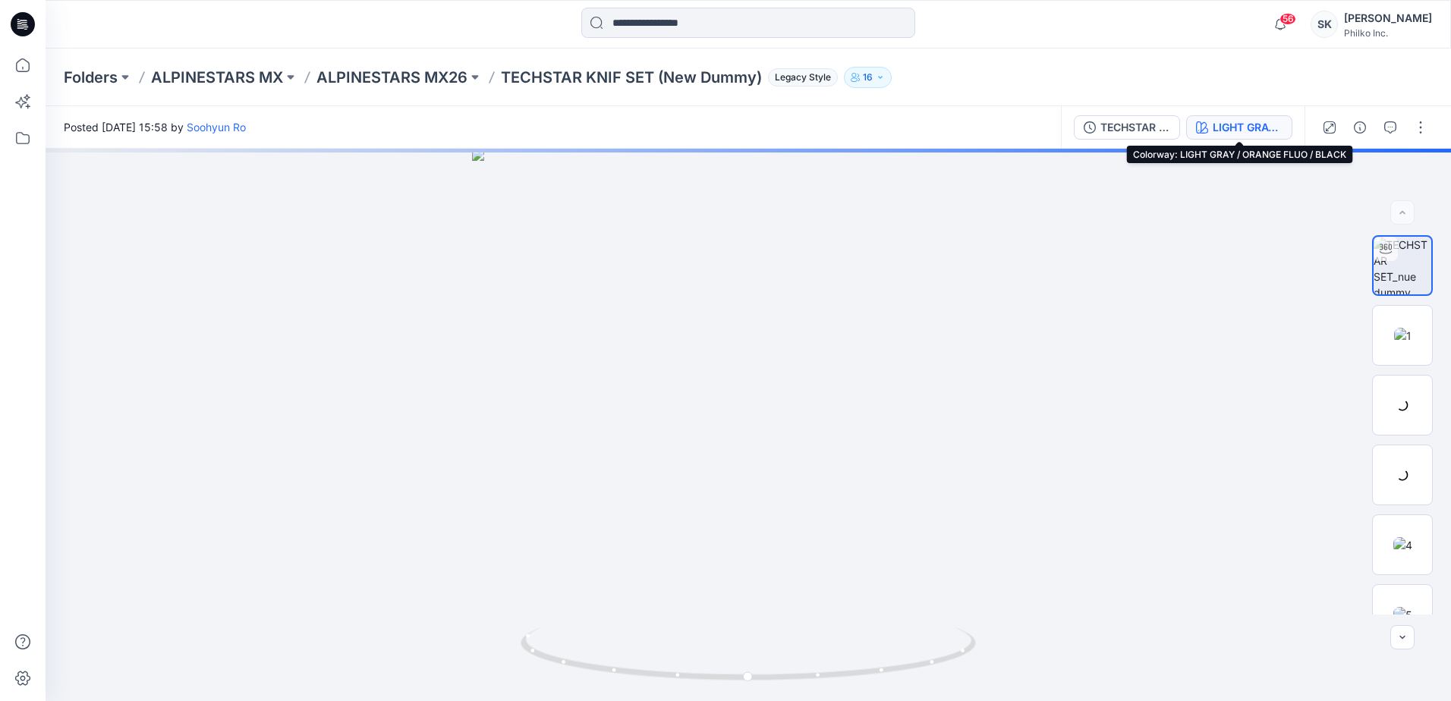
click at [1245, 126] on div "LIGHT GRAY / ORANGE FLUO / BLACK" at bounding box center [1248, 127] width 70 height 17
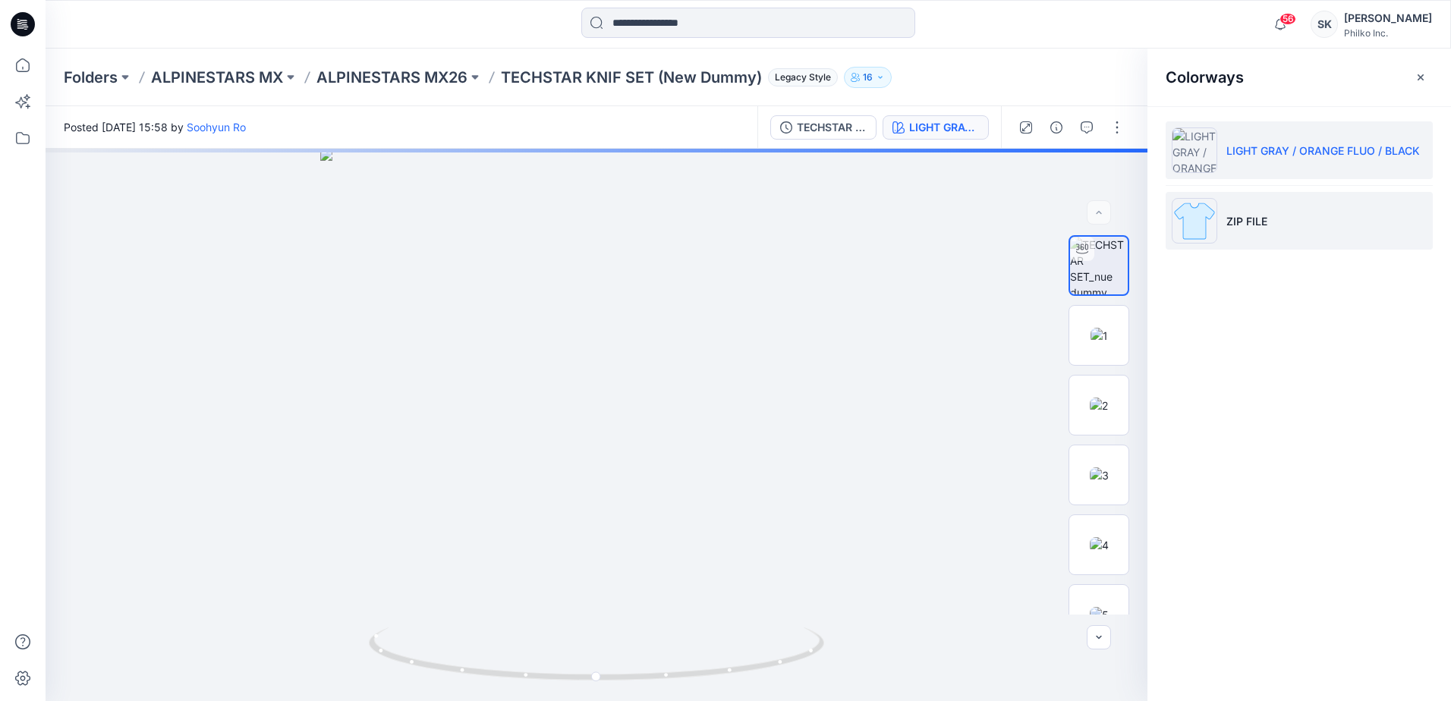
click at [1239, 209] on li "ZIP FILE" at bounding box center [1299, 221] width 267 height 58
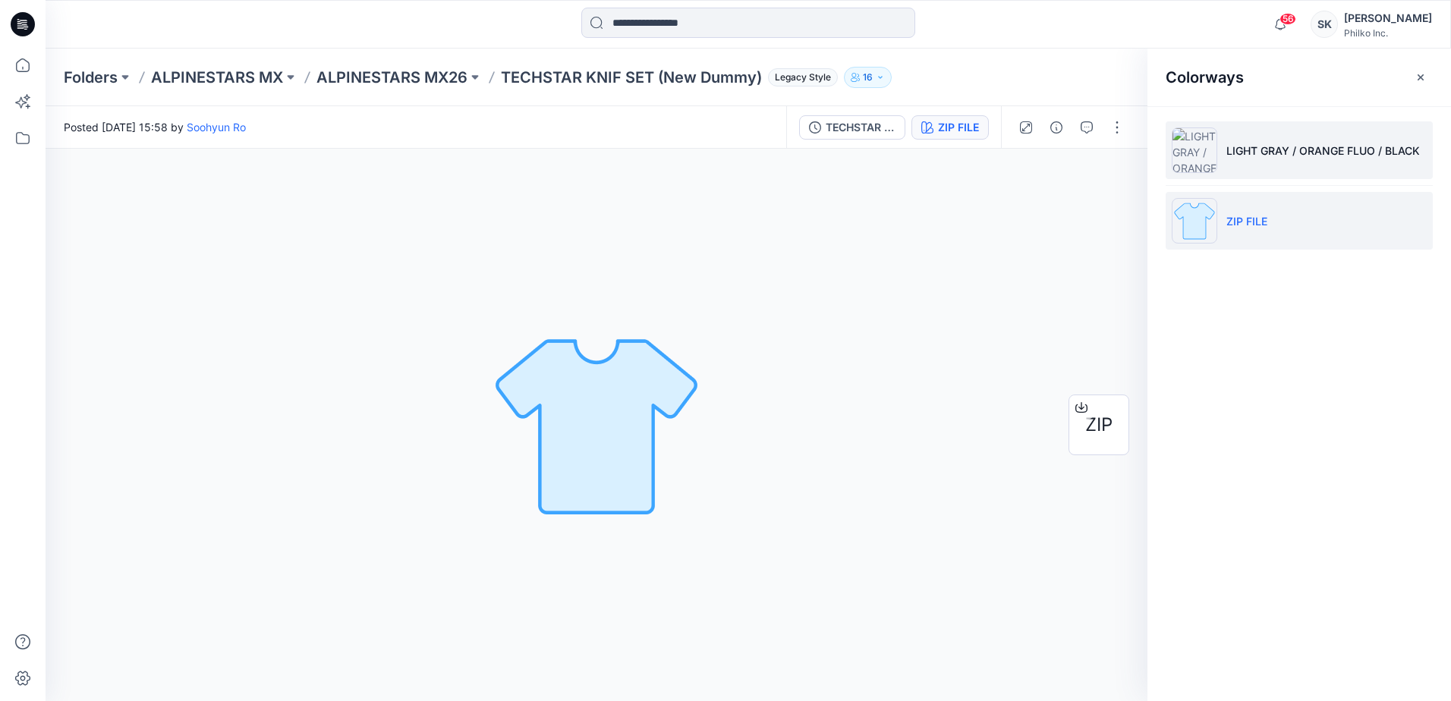
drag, startPoint x: 1318, startPoint y: 141, endPoint x: 1349, endPoint y: 131, distance: 33.6
click at [1318, 140] on li "LIGHT GRAY / ORANGE FLUO / BLACK" at bounding box center [1299, 150] width 267 height 58
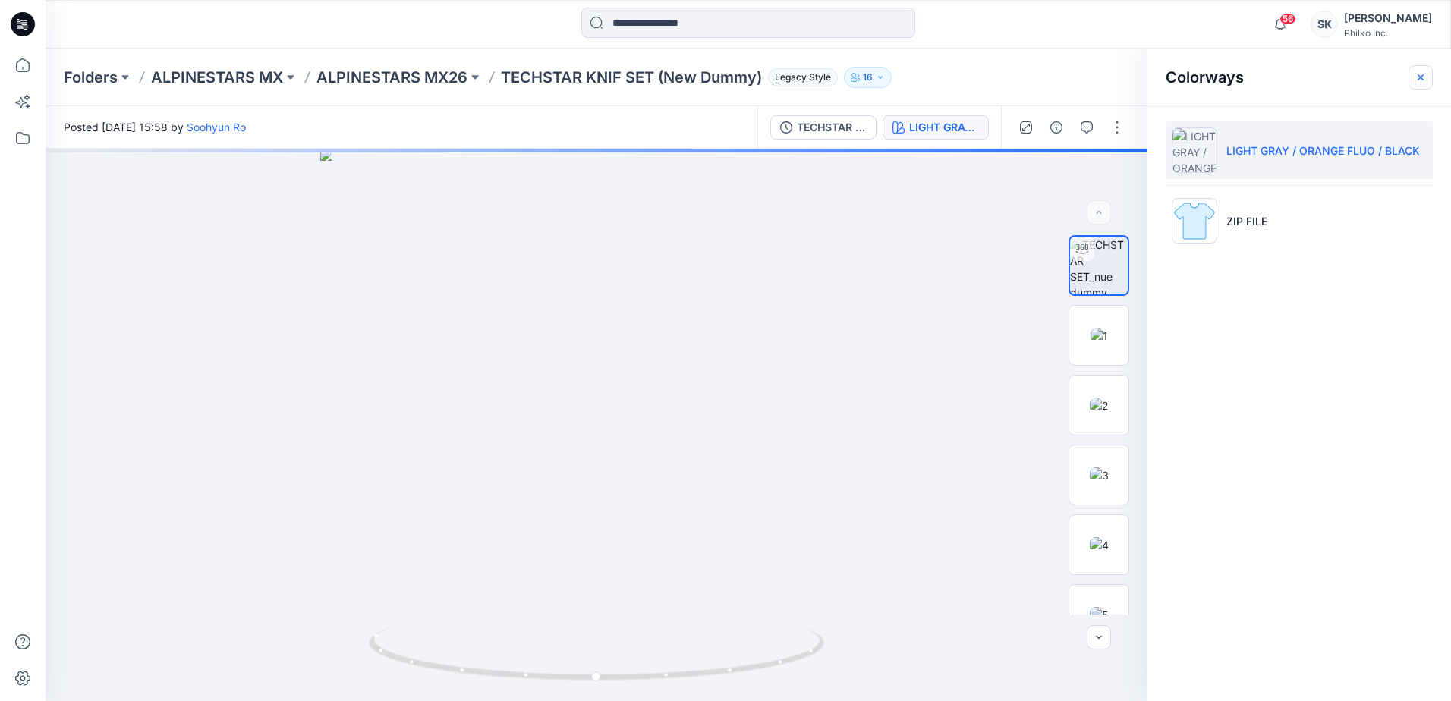
click at [1428, 69] on button "button" at bounding box center [1421, 77] width 24 height 24
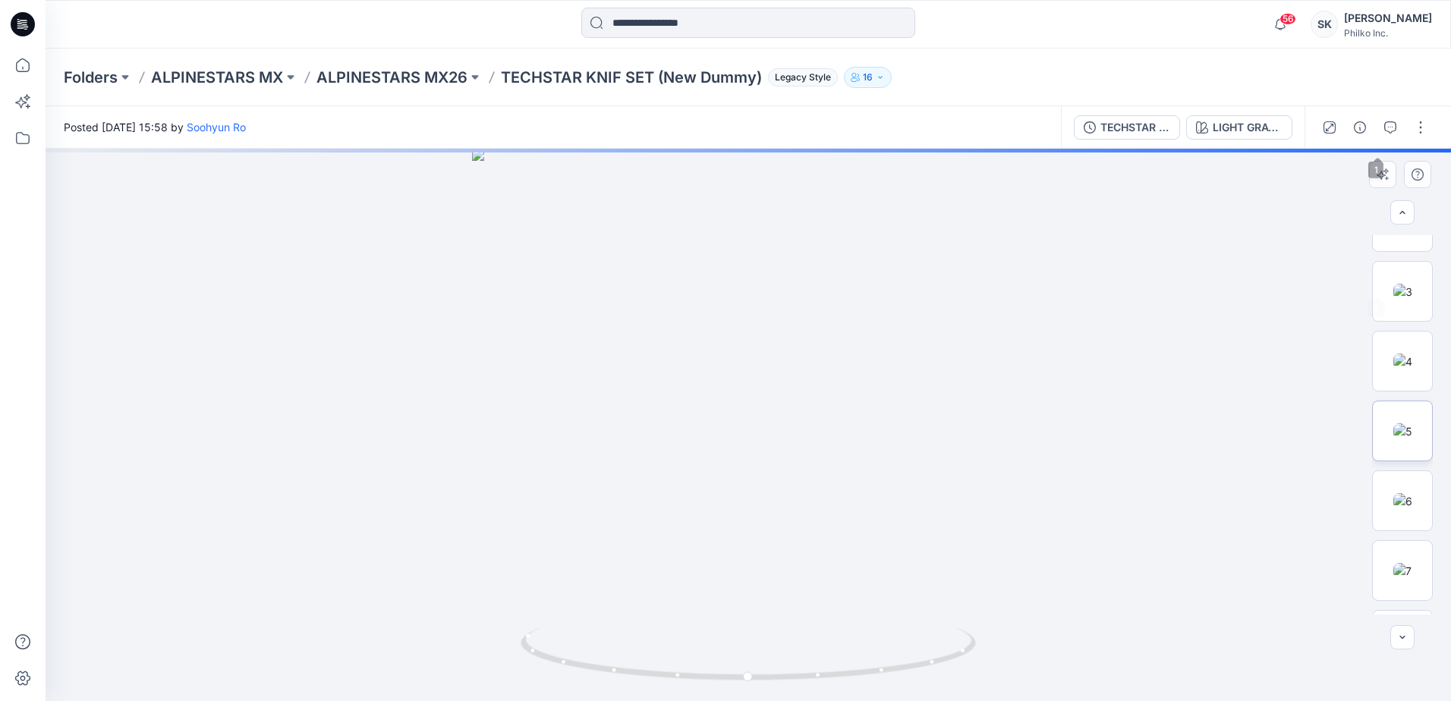
scroll to position [240, 0]
click at [1393, 523] on img at bounding box center [1402, 515] width 18 height 16
click at [1393, 587] on img at bounding box center [1402, 585] width 19 height 16
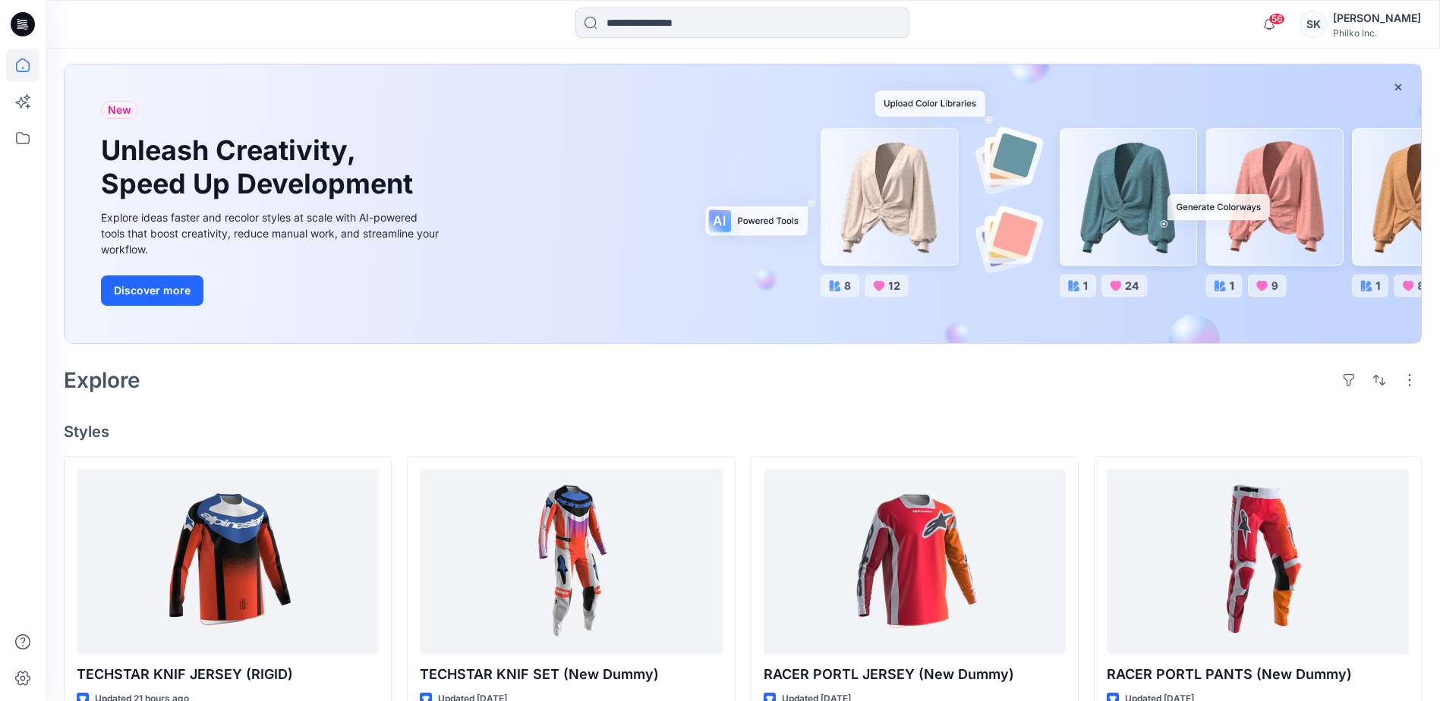
scroll to position [531, 0]
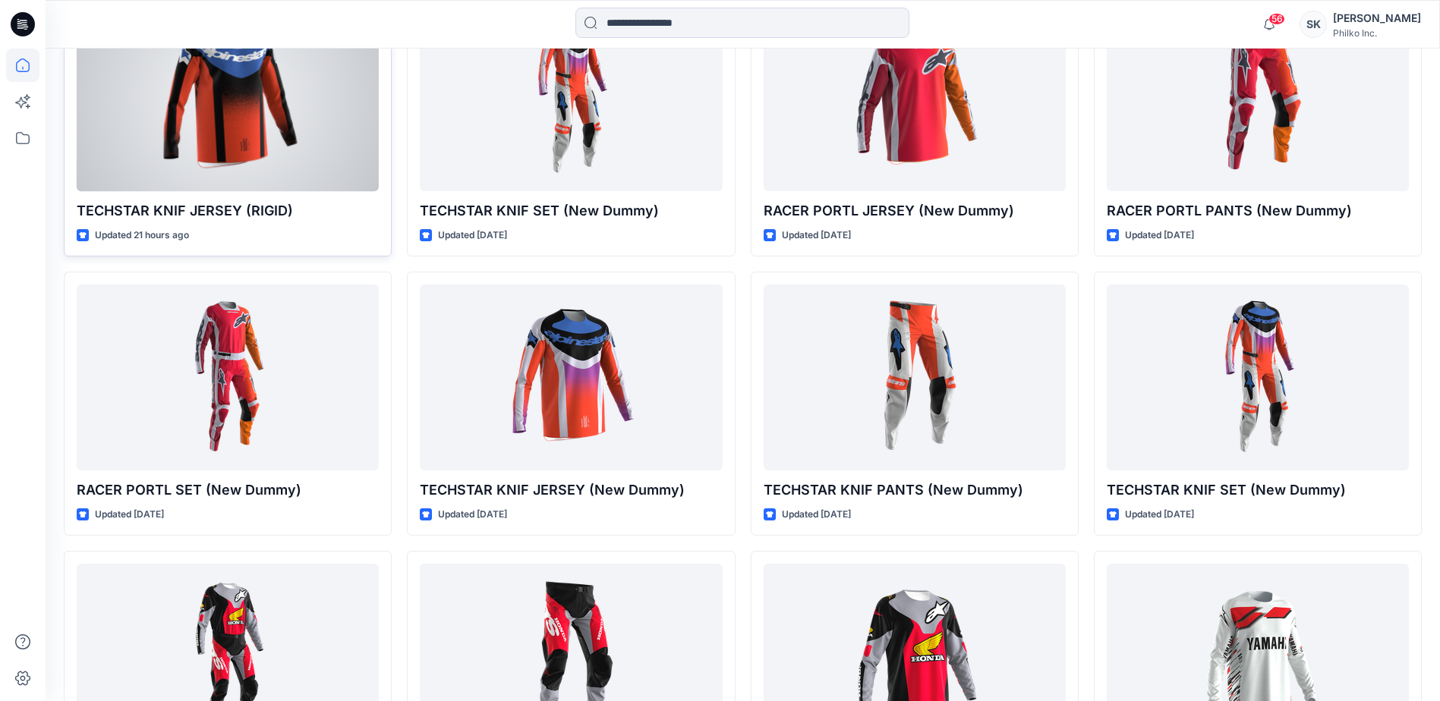
click at [216, 168] on div at bounding box center [228, 98] width 302 height 186
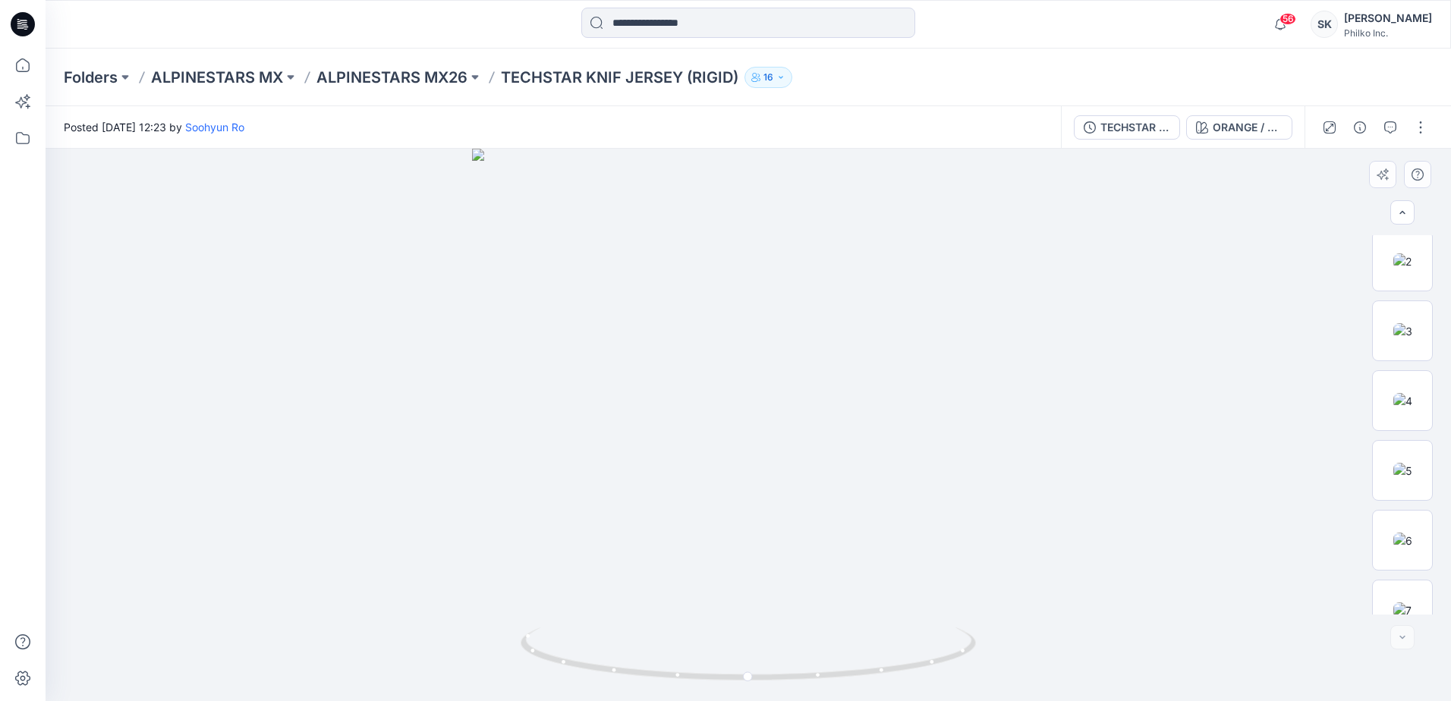
scroll to position [240, 0]
drag, startPoint x: 660, startPoint y: 661, endPoint x: 835, endPoint y: 656, distance: 175.4
click at [845, 659] on icon at bounding box center [750, 656] width 459 height 57
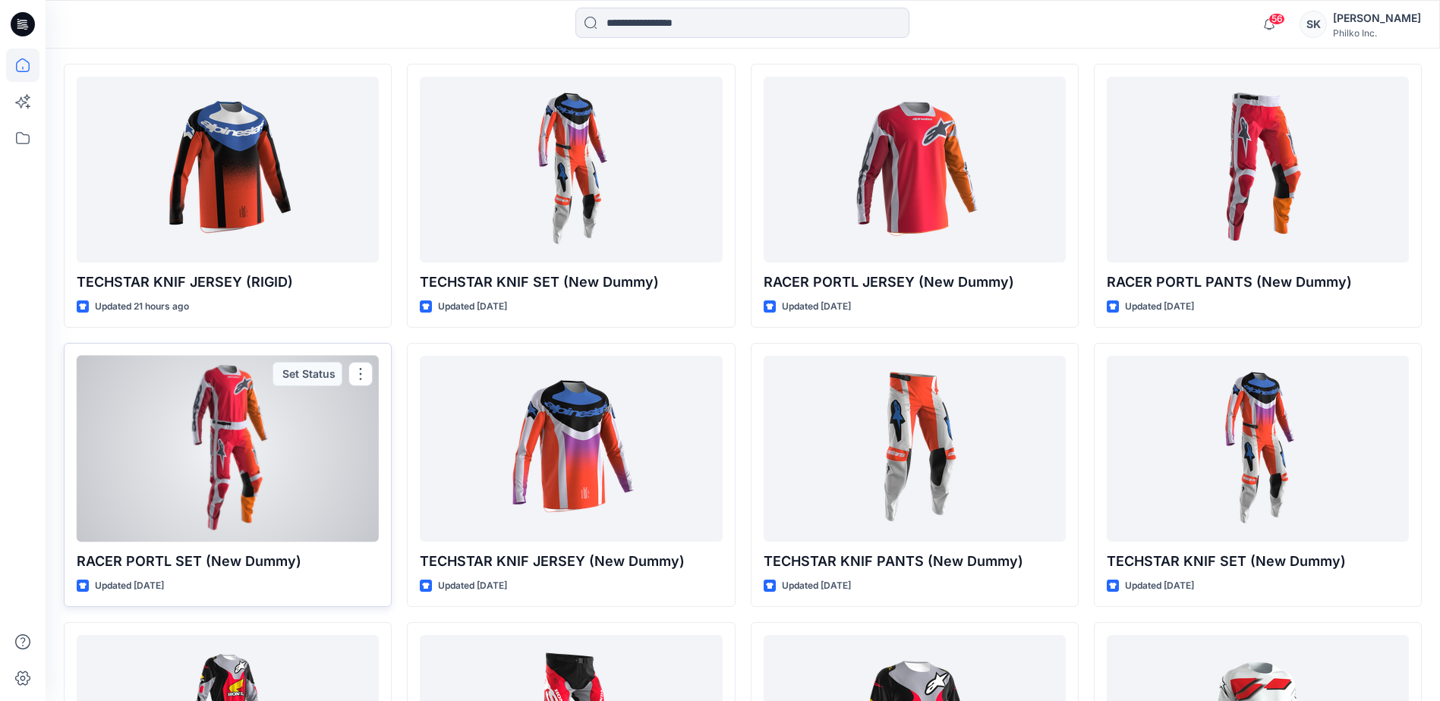
scroll to position [379, 0]
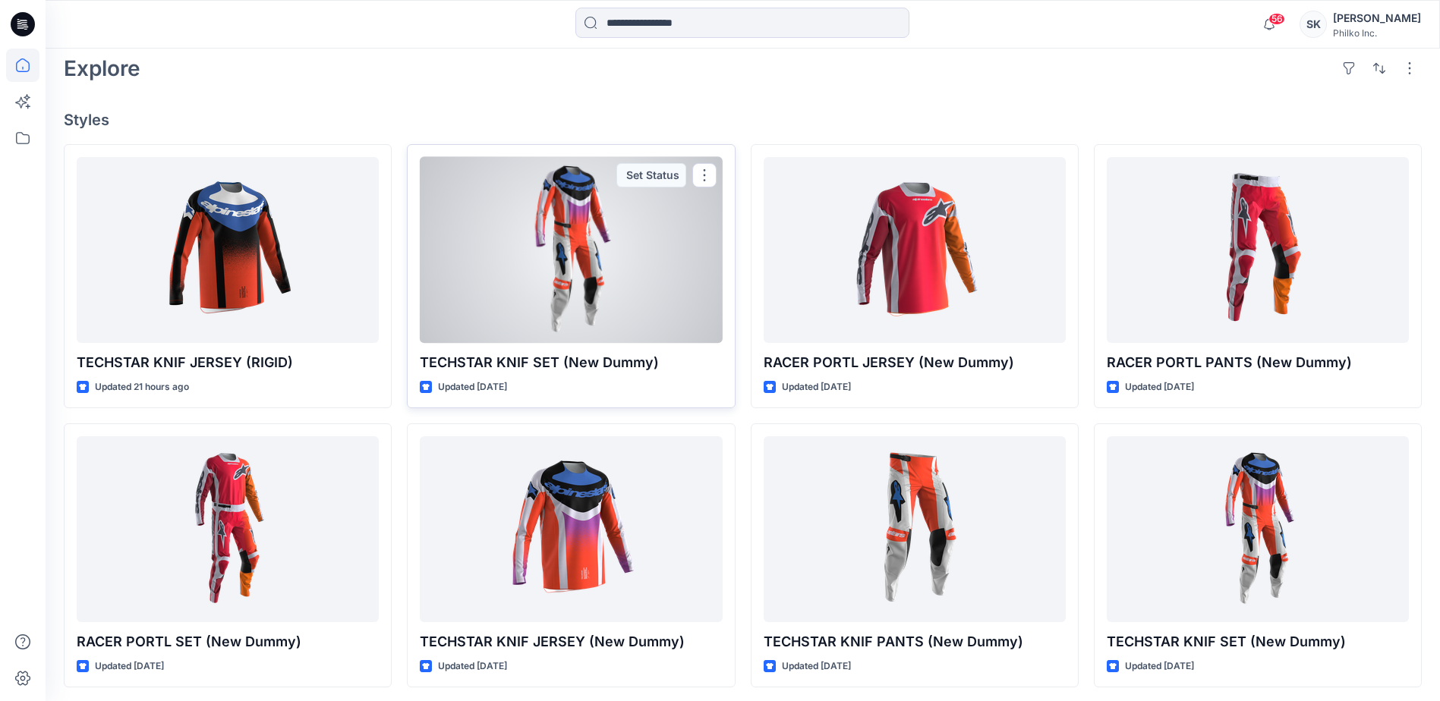
click at [499, 295] on div at bounding box center [571, 250] width 302 height 186
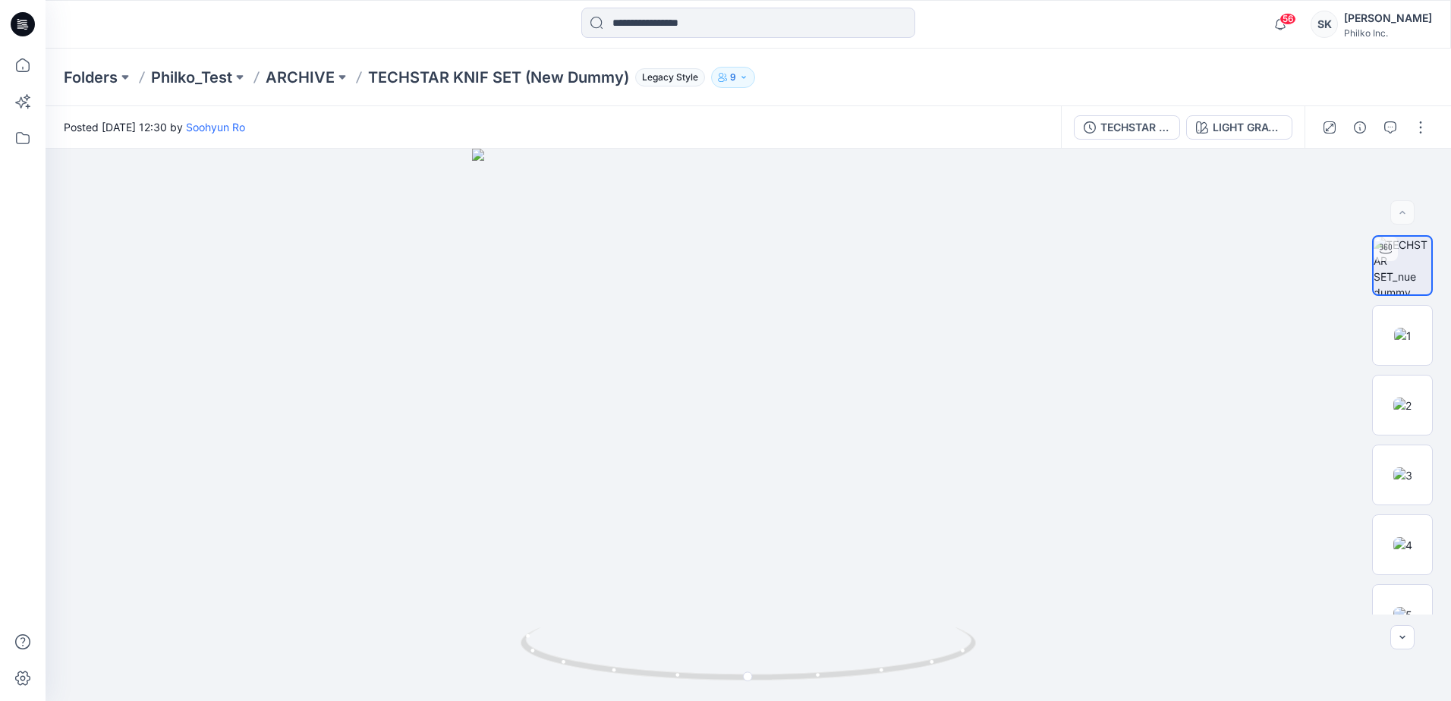
click at [742, 80] on icon "button" at bounding box center [743, 77] width 9 height 9
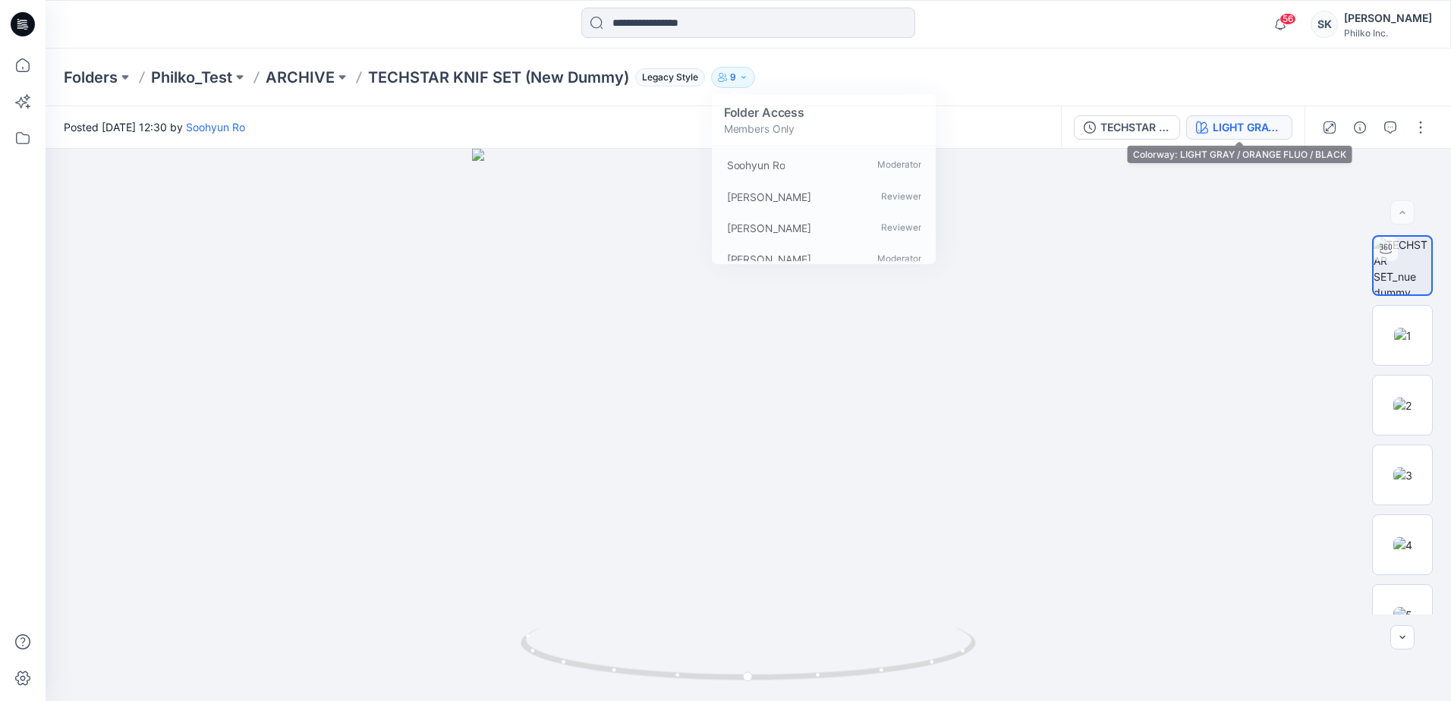
click at [1221, 124] on div "LIGHT GRAY / ORANGE FLUO / BLACK" at bounding box center [1248, 127] width 70 height 17
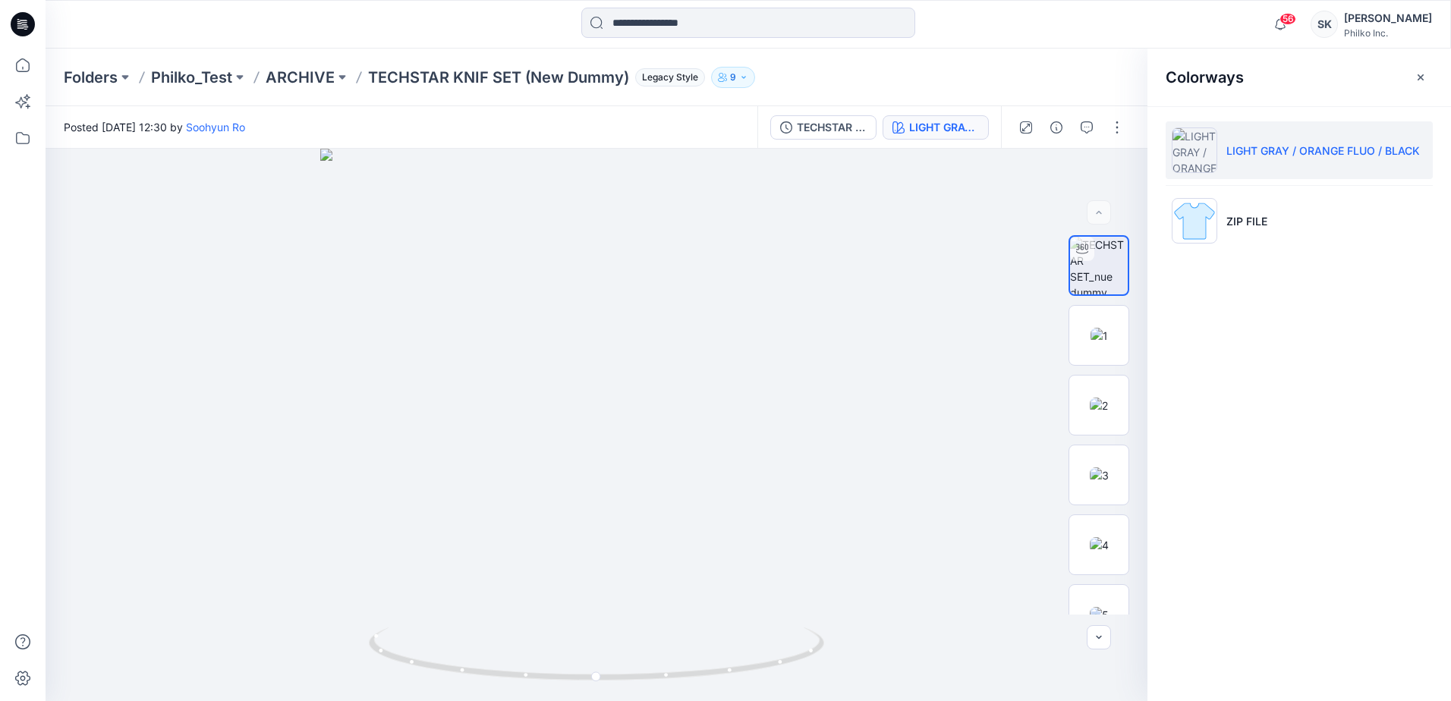
click at [757, 143] on div "Posted [DATE] 12:30 by [PERSON_NAME]" at bounding box center [402, 127] width 712 height 42
click at [841, 140] on div "TECHSTAR KNIF SET (New Dummy) LIGHT GRAY / ORANGE FLUO / BLACK" at bounding box center [879, 127] width 244 height 43
click at [841, 126] on div "TECHSTAR KNIF SET (New Dummy)" at bounding box center [832, 127] width 70 height 17
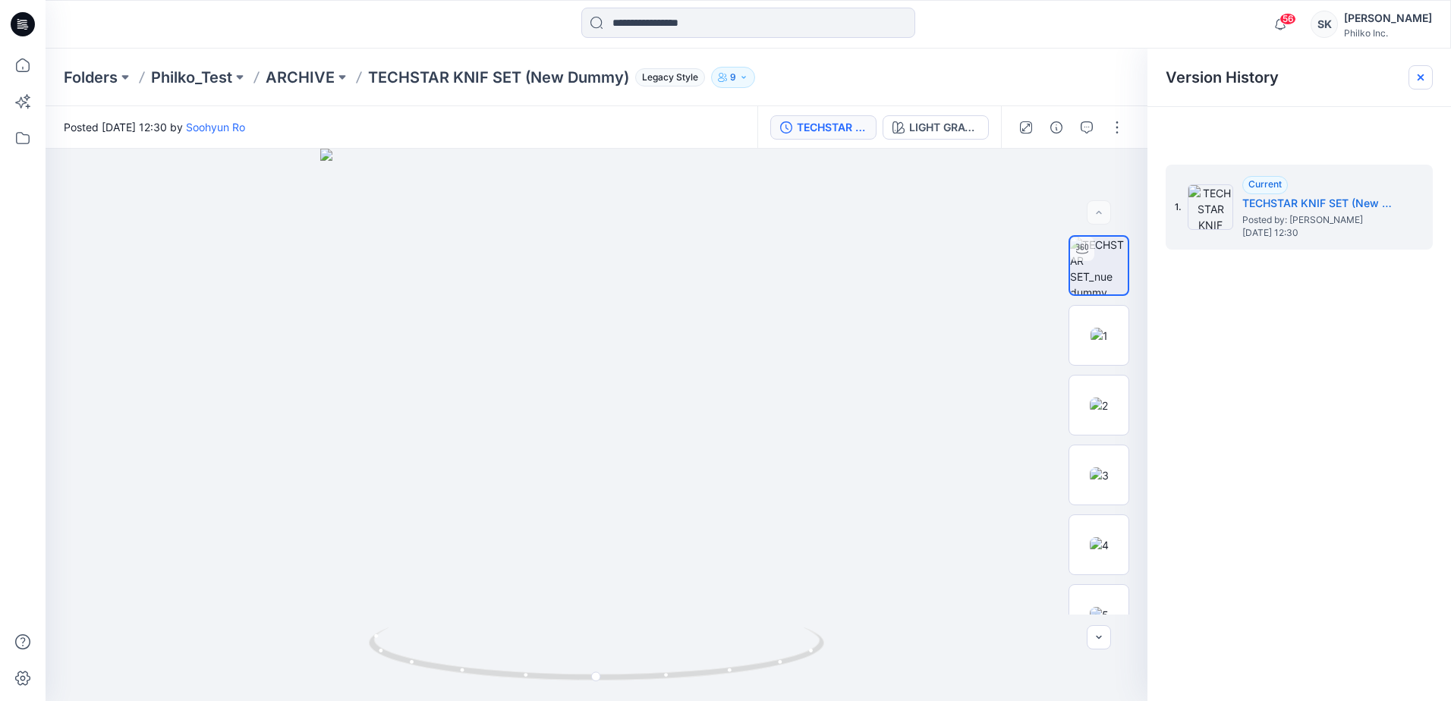
click at [1415, 69] on div at bounding box center [1421, 77] width 24 height 24
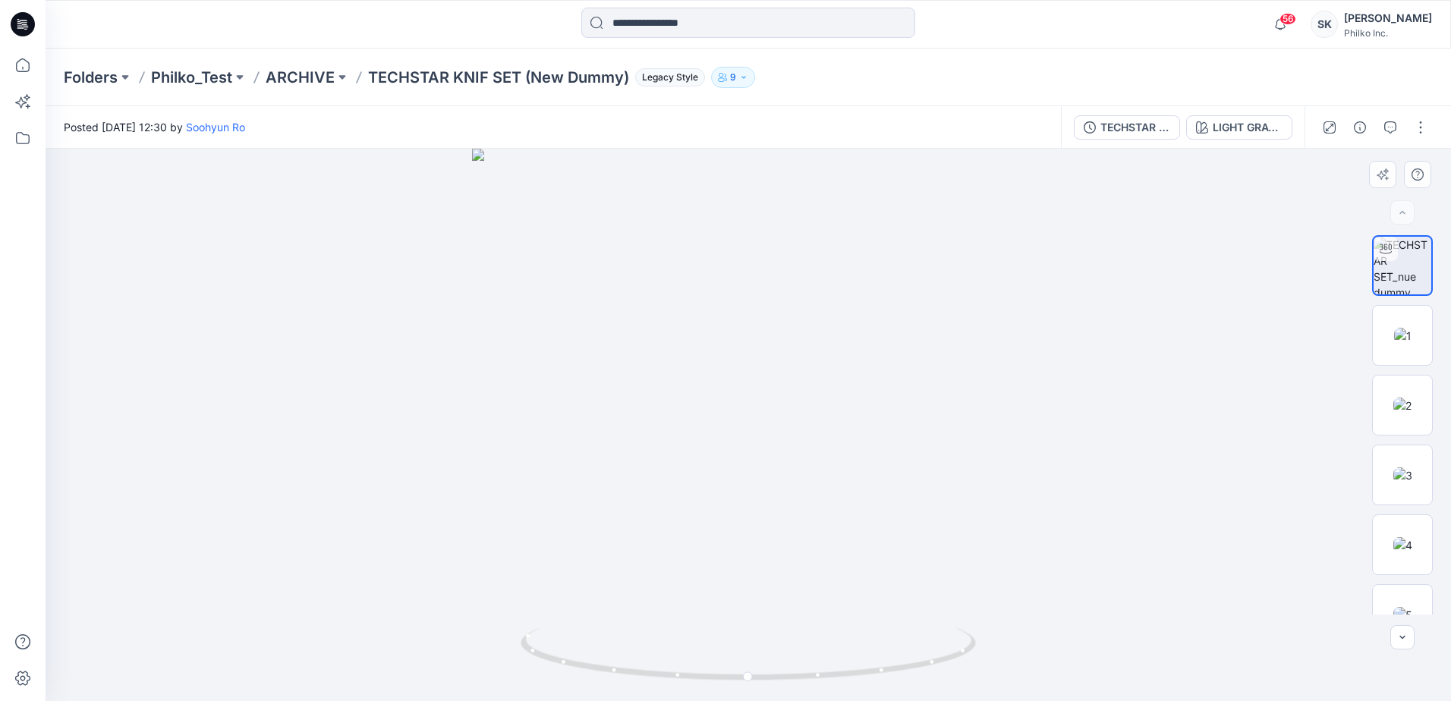
click at [349, 392] on div at bounding box center [749, 425] width 1406 height 553
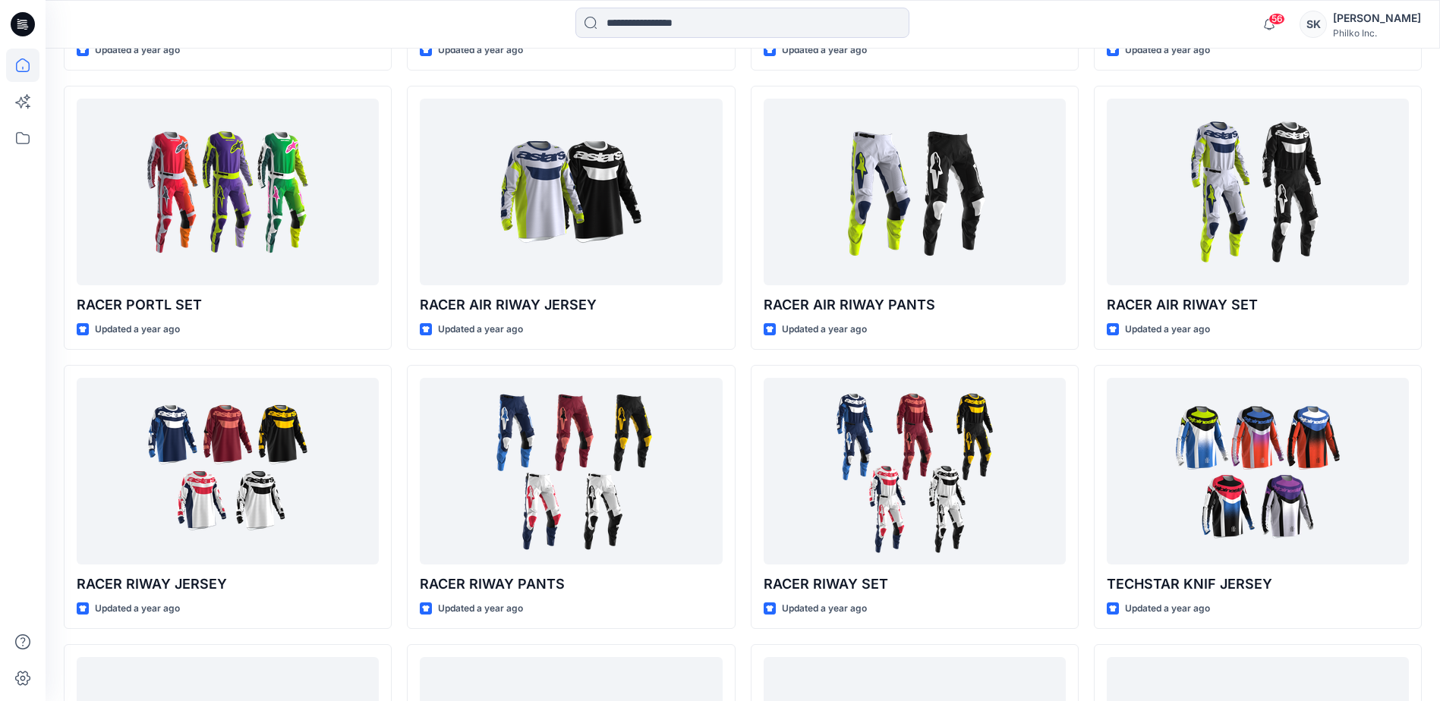
scroll to position [3339, 0]
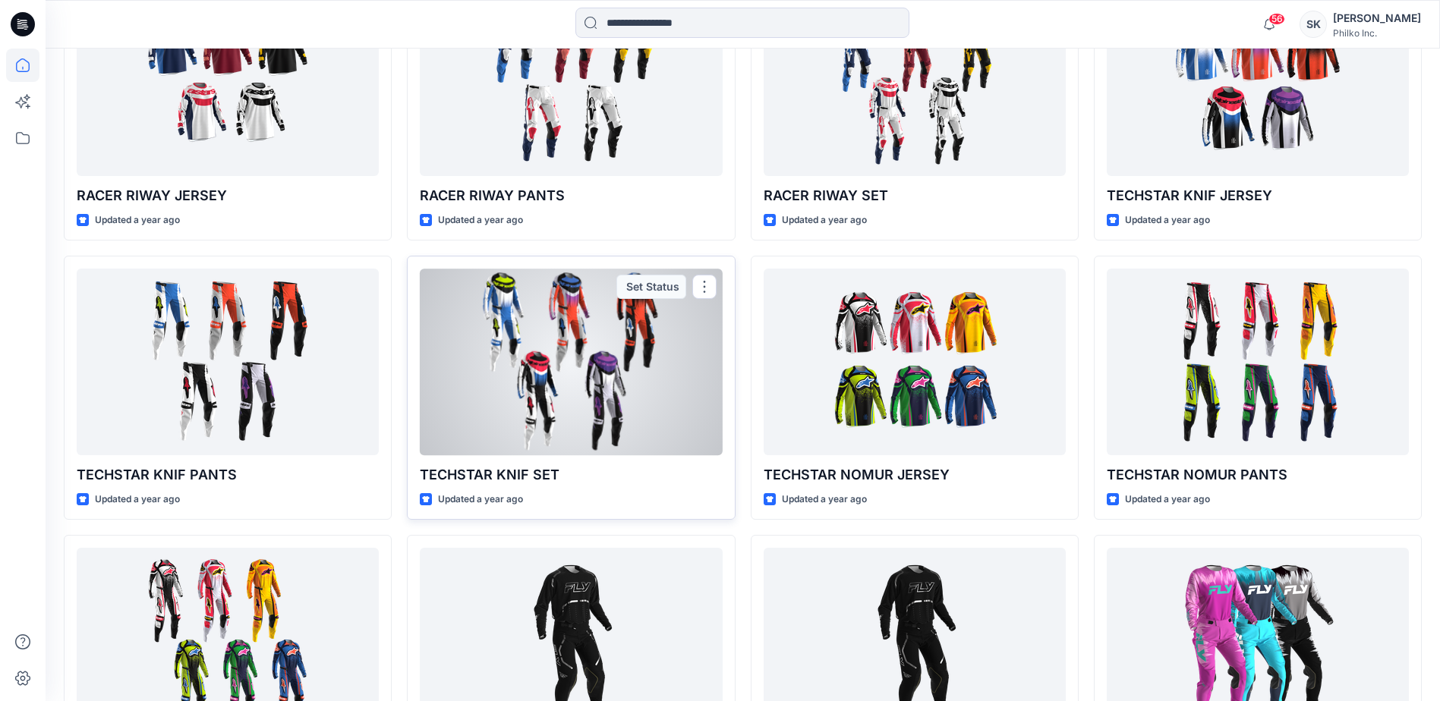
click at [529, 417] on div at bounding box center [571, 362] width 302 height 186
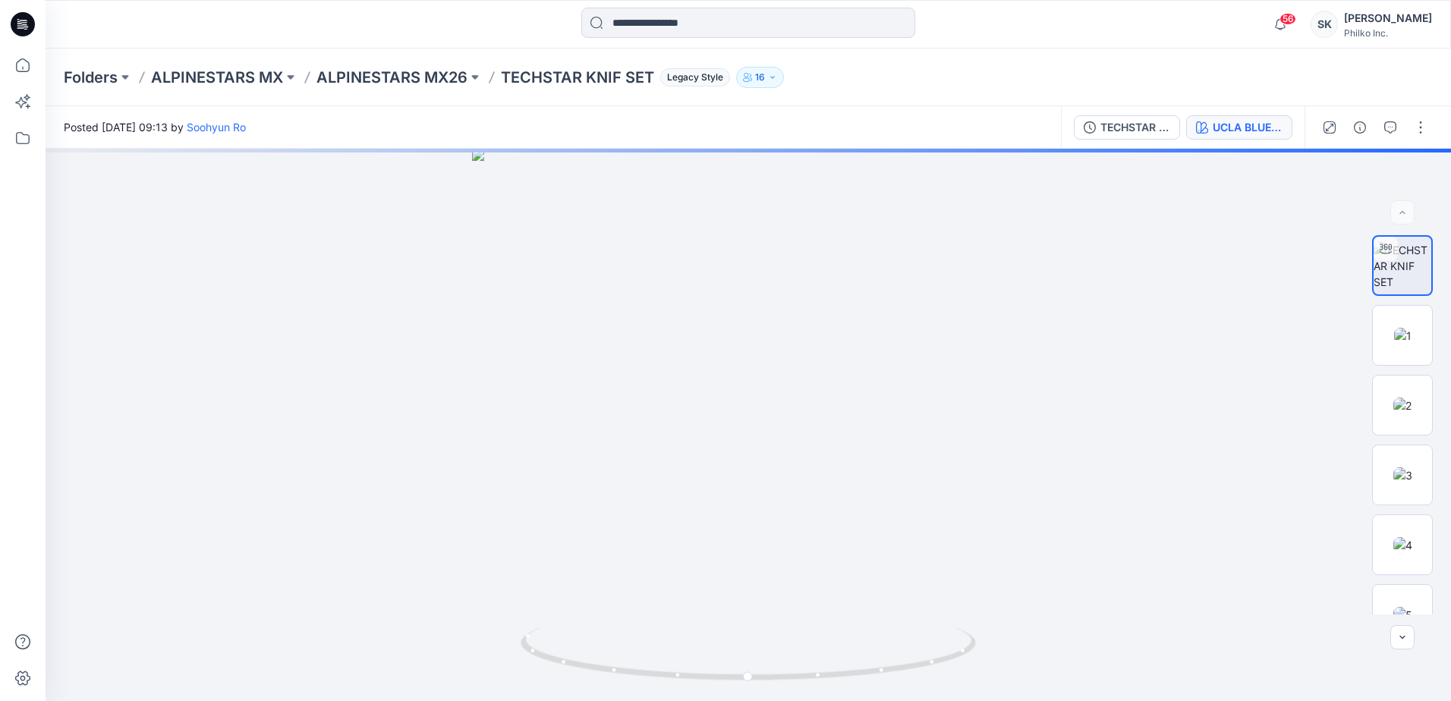
click at [1233, 124] on div "UCLA BLUE BLACK YELLOW FLUO" at bounding box center [1248, 127] width 70 height 17
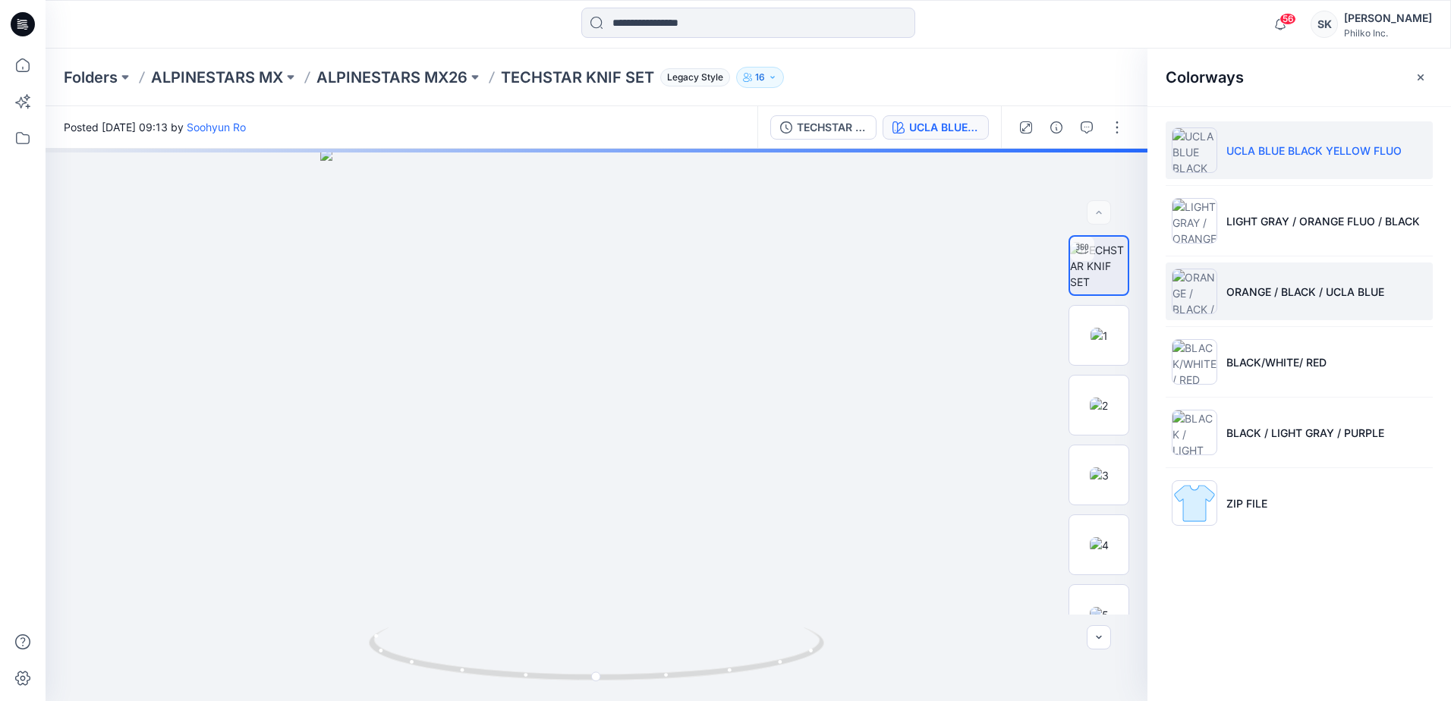
click at [1236, 293] on p "ORANGE / BLACK / UCLA BLUE" at bounding box center [1305, 292] width 158 height 16
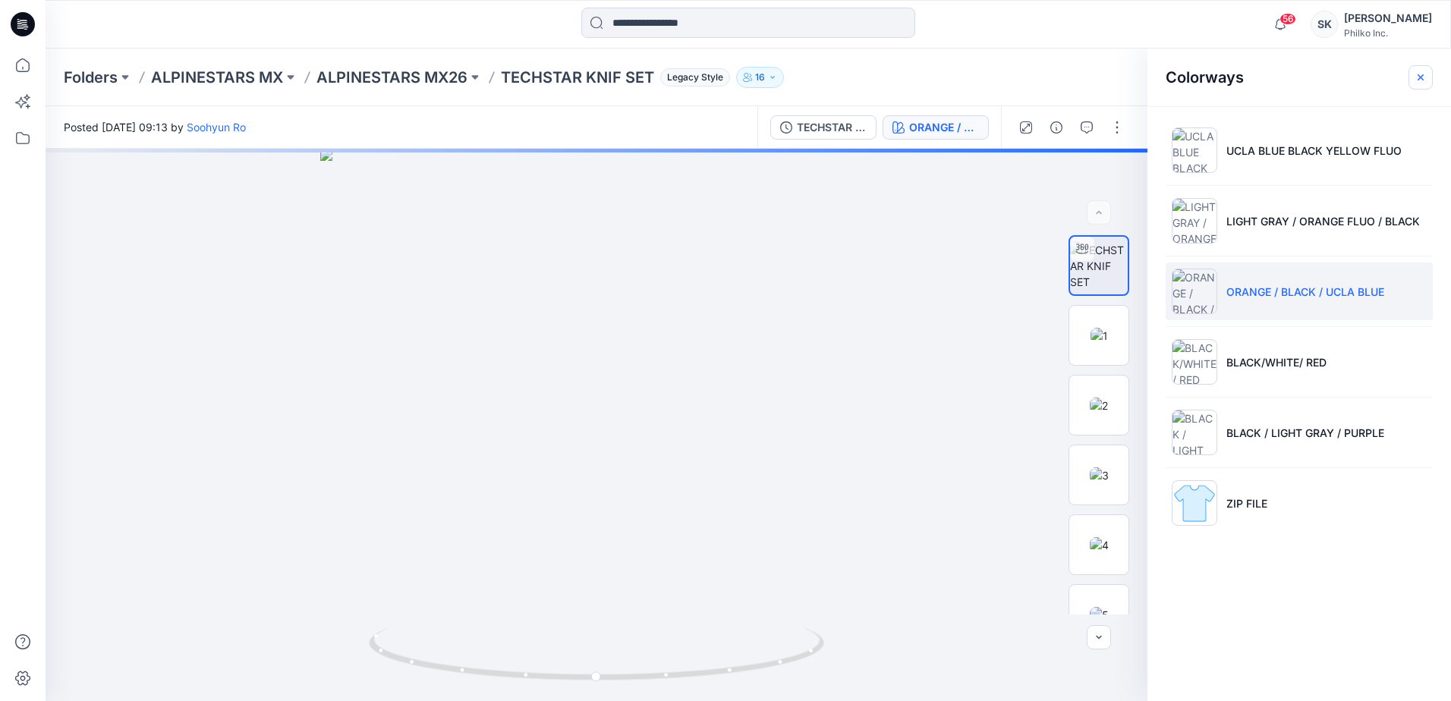
click at [1421, 78] on icon "button" at bounding box center [1421, 77] width 12 height 12
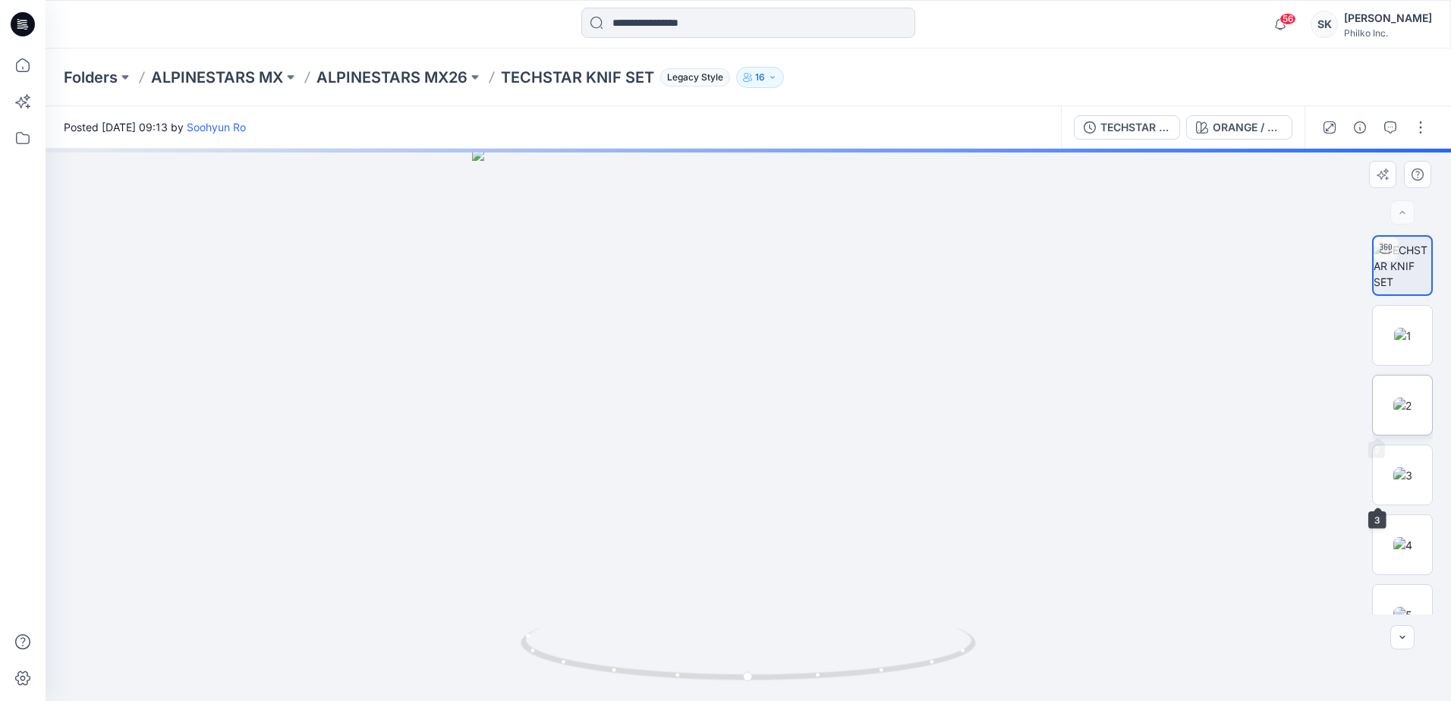
click at [1393, 408] on img at bounding box center [1402, 406] width 18 height 16
click at [1393, 480] on img at bounding box center [1402, 476] width 19 height 16
click at [1393, 553] on img at bounding box center [1402, 545] width 19 height 16
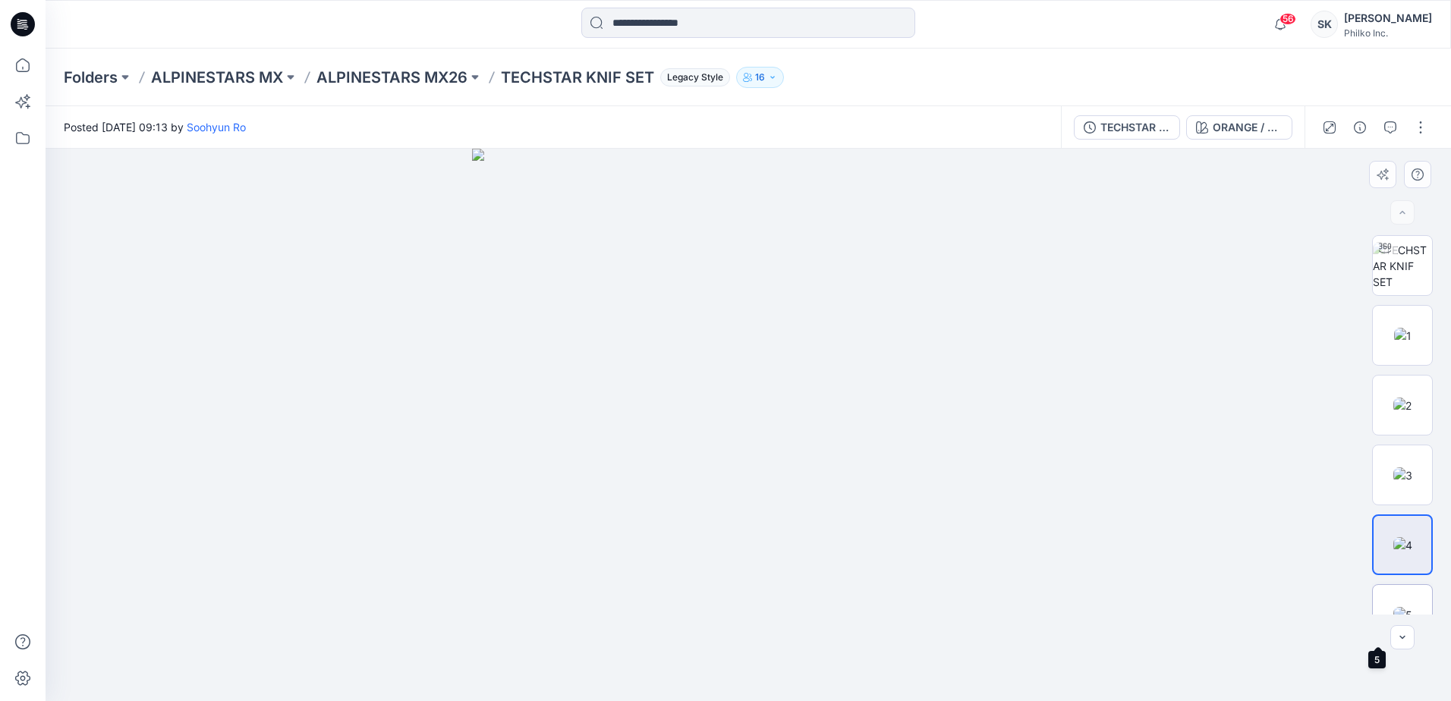
click at [1393, 607] on img at bounding box center [1402, 615] width 19 height 16
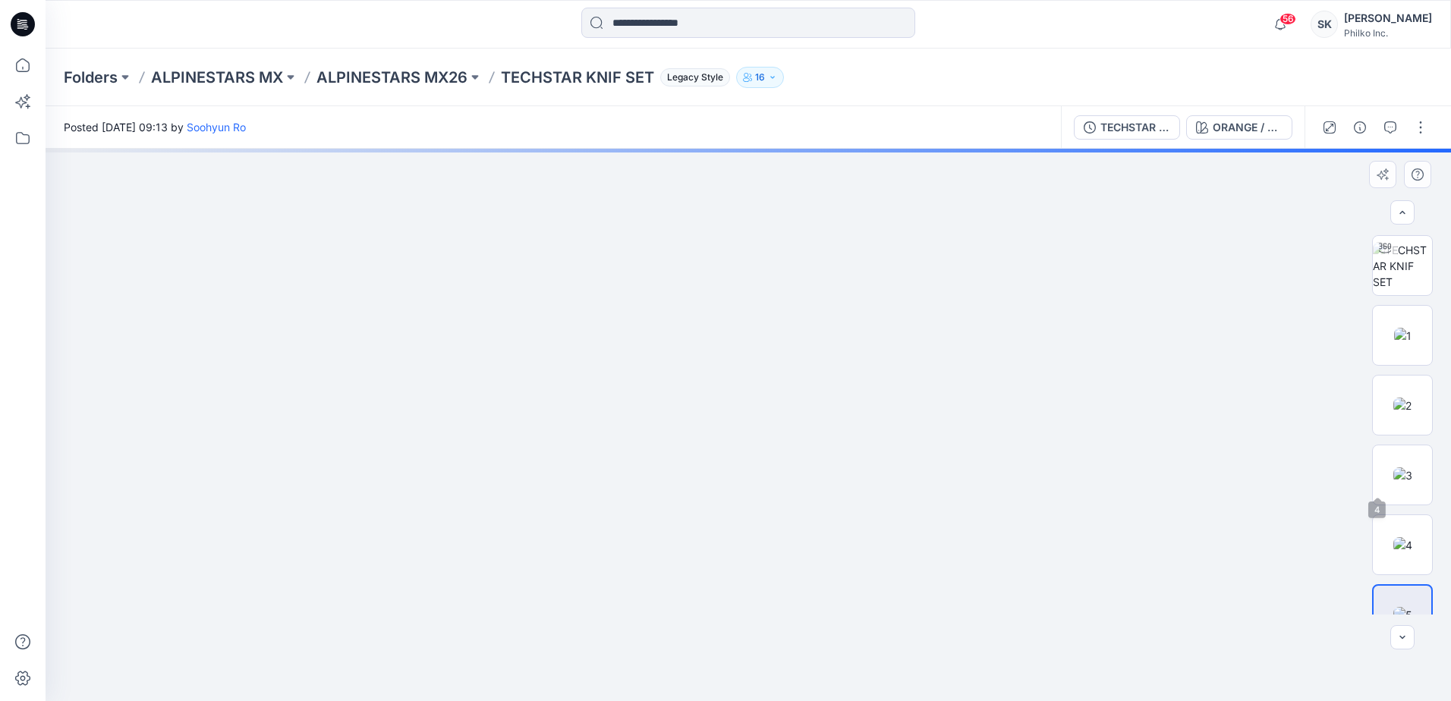
scroll to position [240, 0]
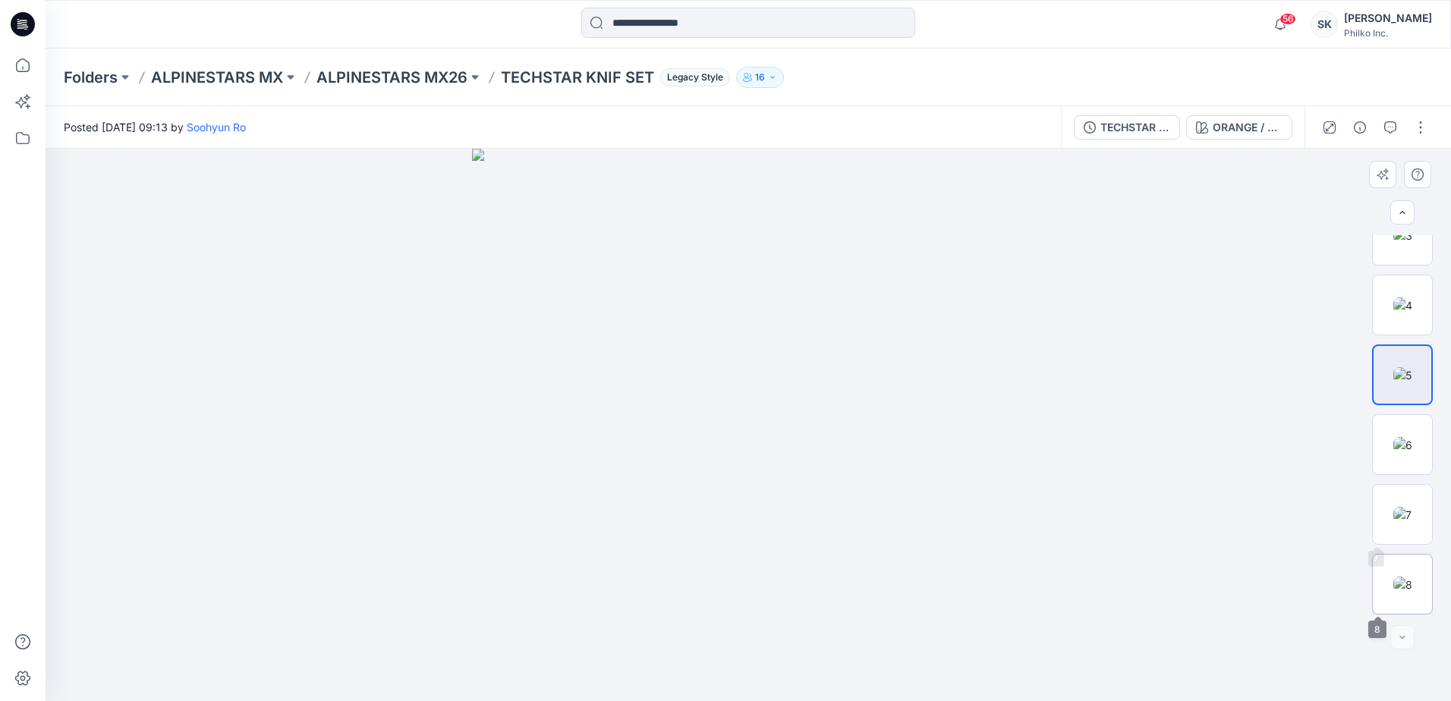
click at [1404, 577] on img at bounding box center [1402, 585] width 19 height 16
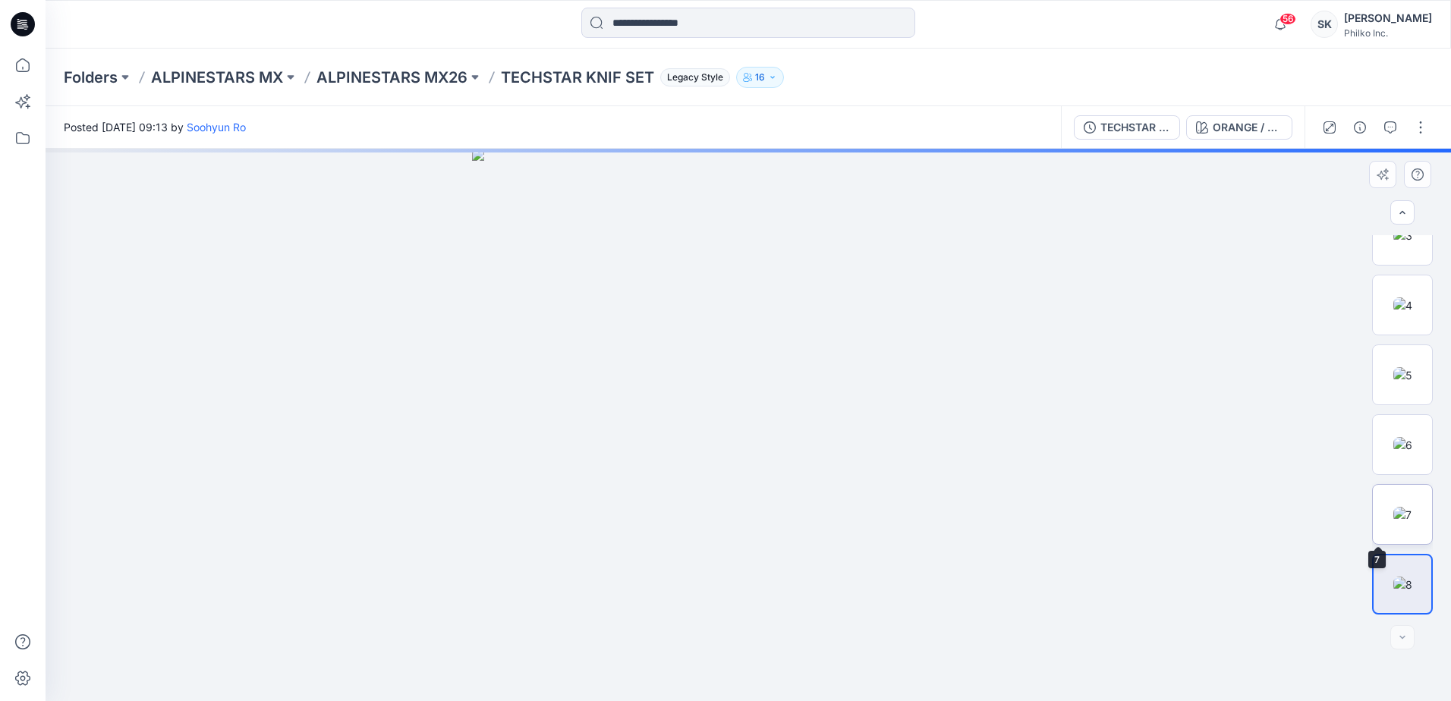
click at [1400, 517] on img at bounding box center [1402, 515] width 18 height 16
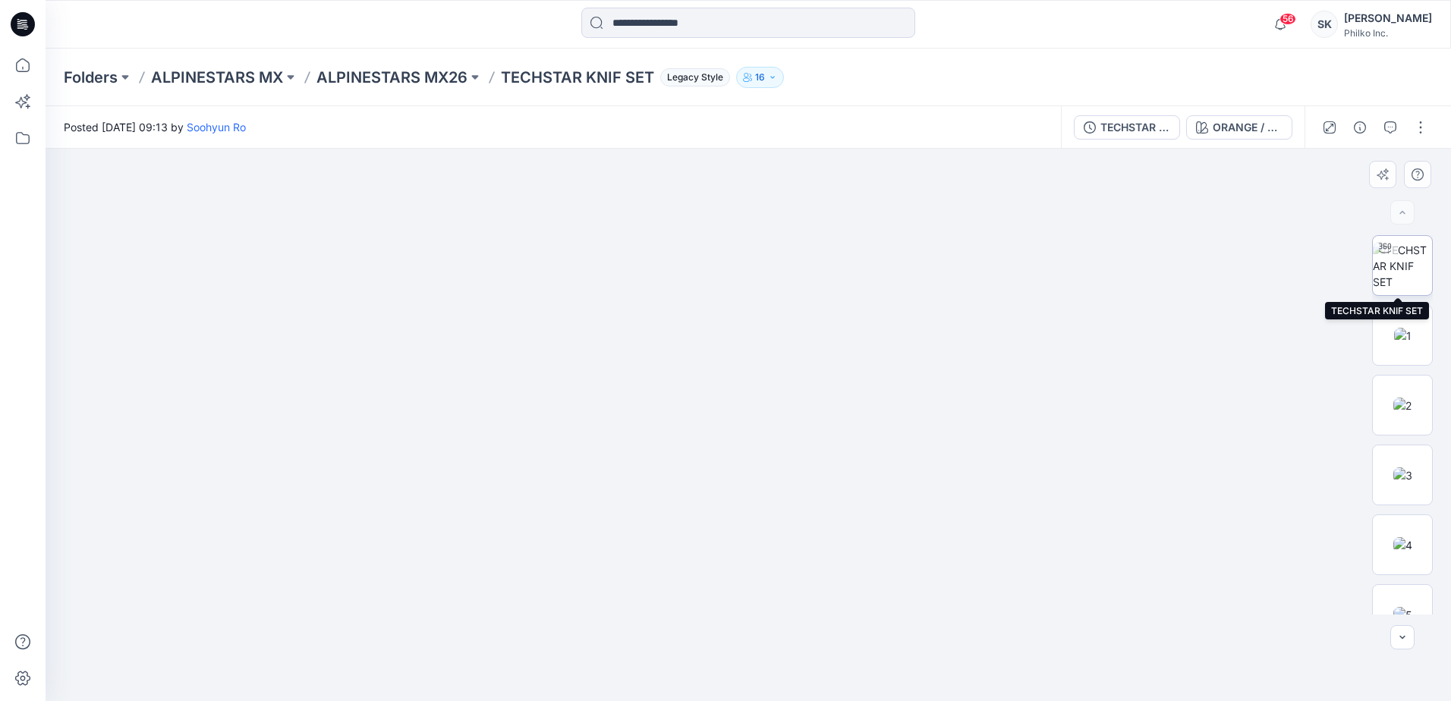
click at [1398, 285] on img at bounding box center [1402, 266] width 59 height 48
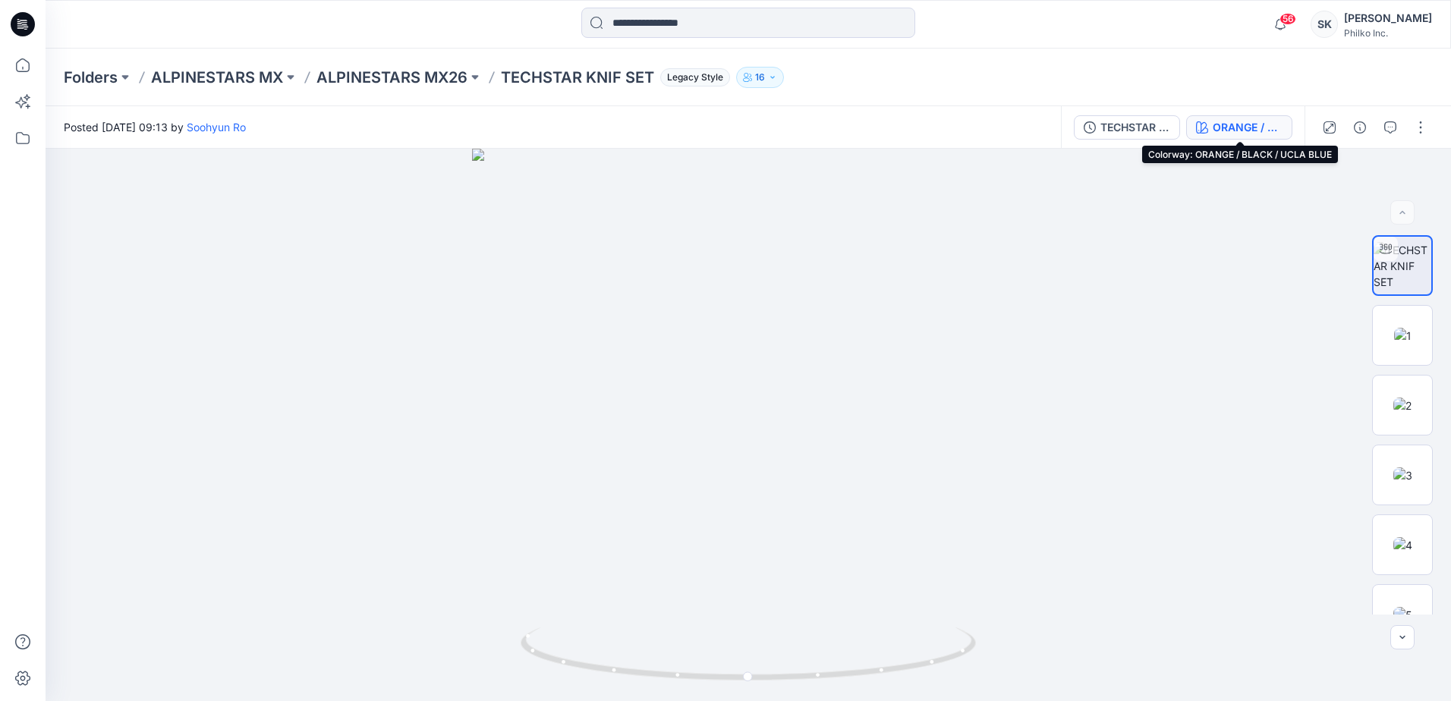
click at [1226, 121] on div "ORANGE / BLACK / UCLA BLUE" at bounding box center [1248, 127] width 70 height 17
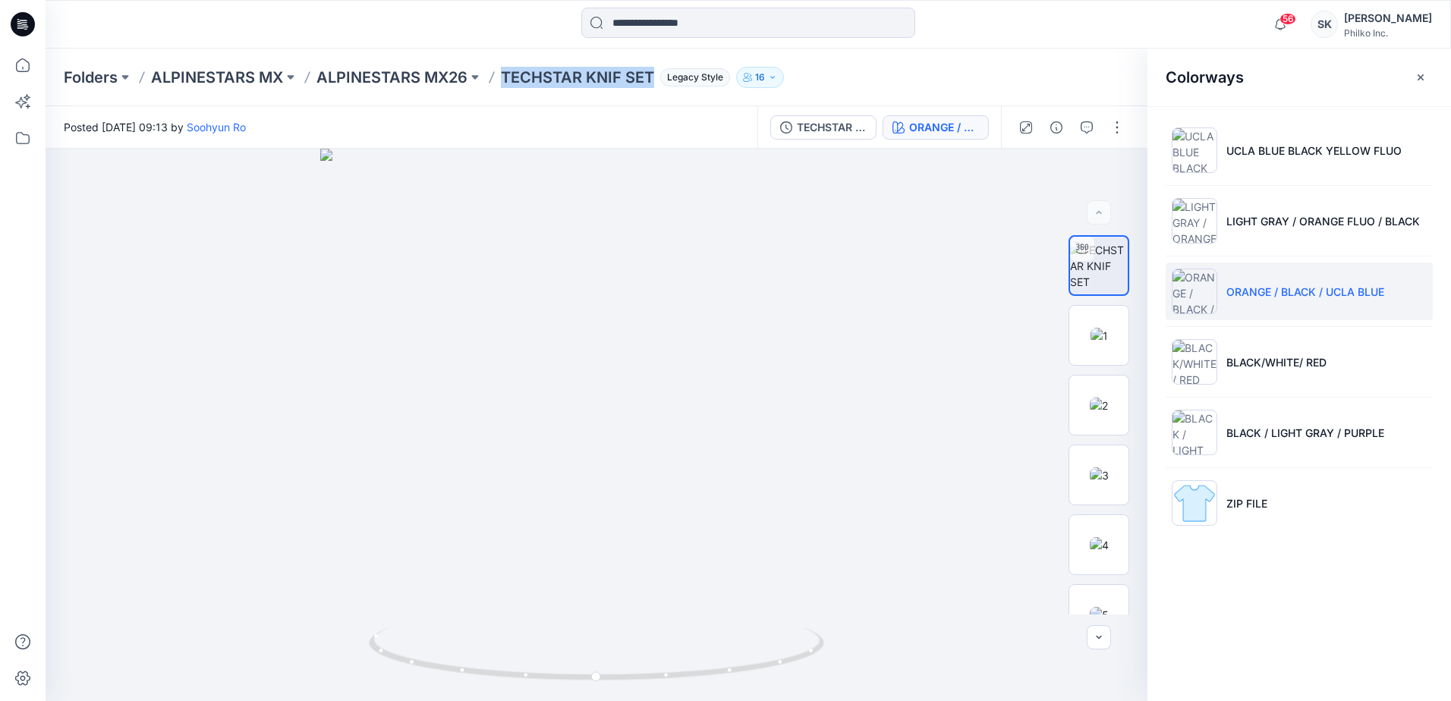
drag, startPoint x: 508, startPoint y: 77, endPoint x: 653, endPoint y: 80, distance: 145.8
click at [653, 80] on div "Folders ALPINESTARS MX ALPINESTARS MX26 TECHSTAR KNIF SET Legacy Style 16" at bounding box center [689, 77] width 1251 height 21
copy p "TECHSTAR KNIF SET"
drag, startPoint x: 1396, startPoint y: 290, endPoint x: 1224, endPoint y: 301, distance: 171.9
click at [1224, 301] on li "ORANGE / BLACK / UCLA BLUE" at bounding box center [1299, 292] width 267 height 58
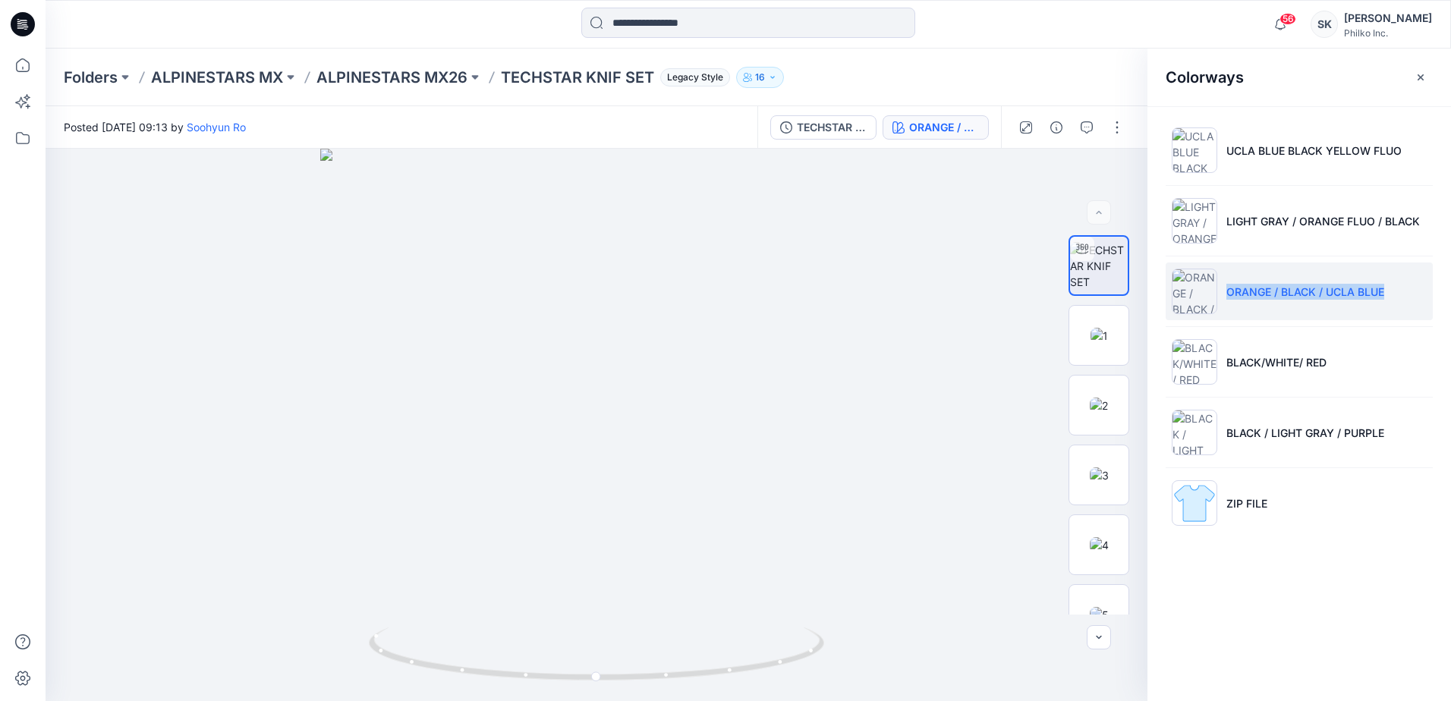
copy p "ORANGE / BLACK / UCLA BLUE"
